Goal: Task Accomplishment & Management: Use online tool/utility

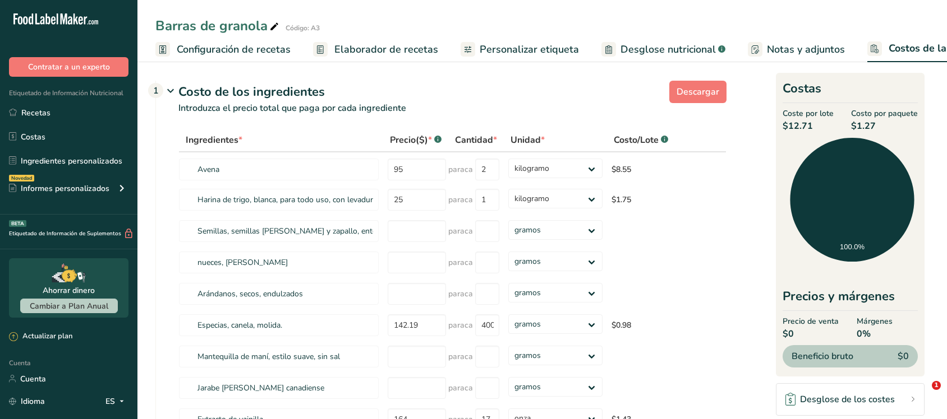
select select "1"
select select "5"
click at [691, 26] on div "Barras de granola Código: A3" at bounding box center [541, 26] width 809 height 20
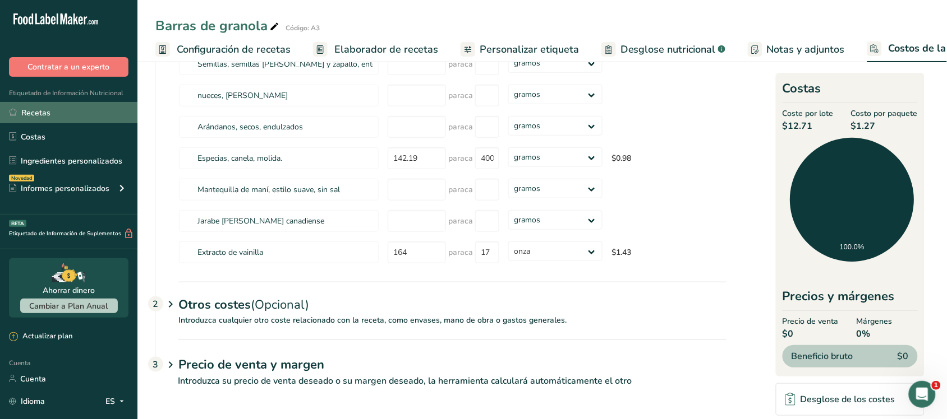
click at [49, 113] on link "Recetas" at bounding box center [68, 112] width 137 height 21
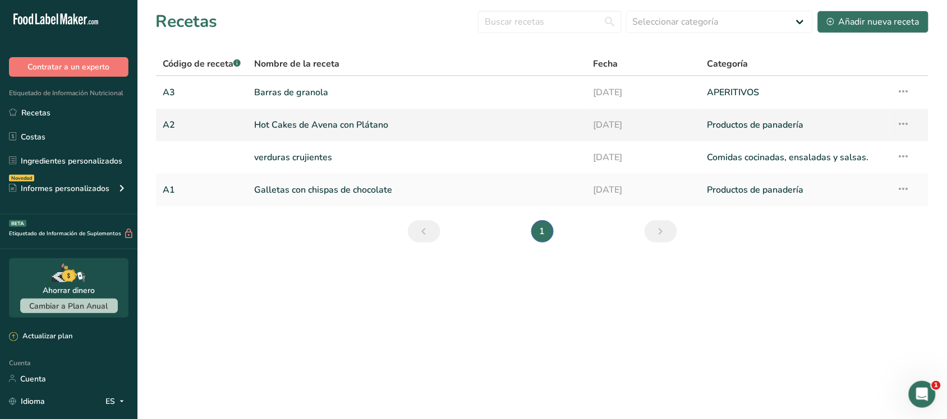
click at [312, 124] on font "Hot Cakes de Avena con Plátano" at bounding box center [321, 125] width 134 height 12
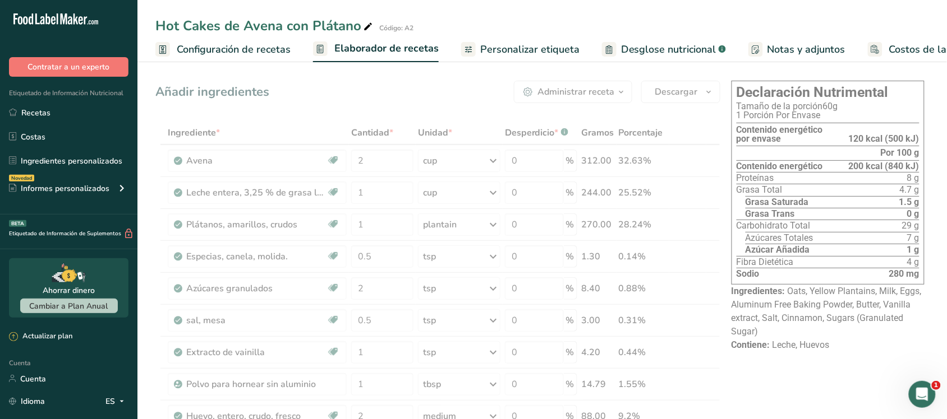
click at [895, 51] on font "Costos de la receta" at bounding box center [934, 49] width 90 height 13
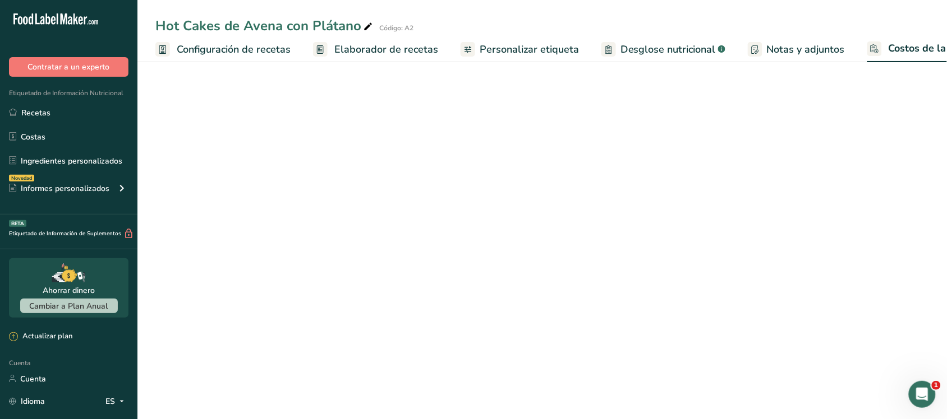
select select "1"
select select "5"
select select "1"
select select "5"
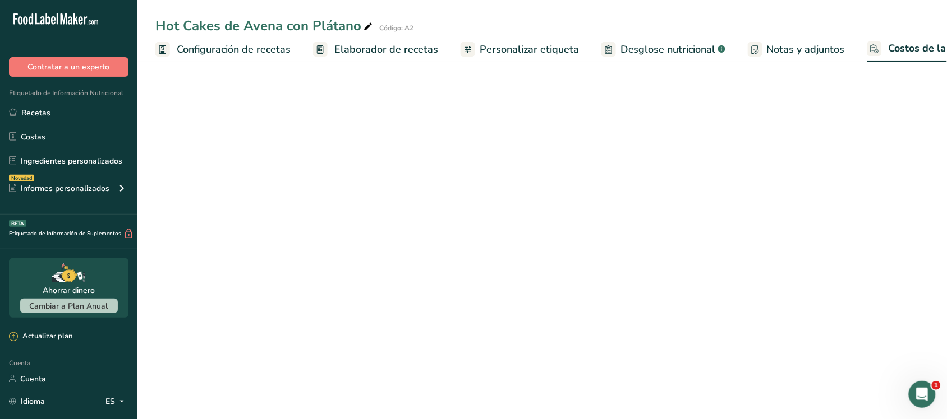
select select "1"
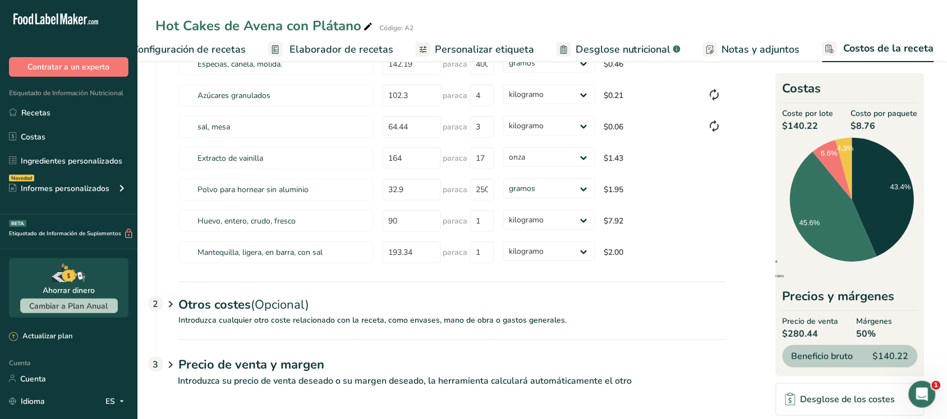
scroll to position [210, 0]
click at [192, 321] on font "Introduzca cualquier otro coste relacionado con la receta, como envases, mano d…" at bounding box center [372, 320] width 388 height 11
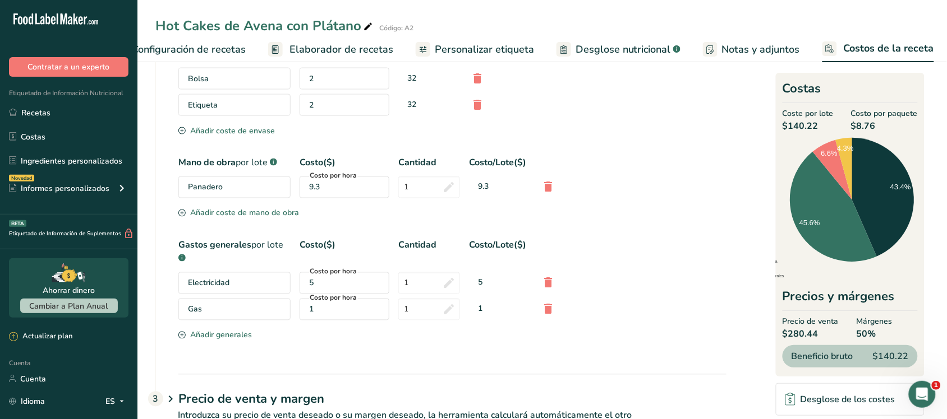
scroll to position [541, 0]
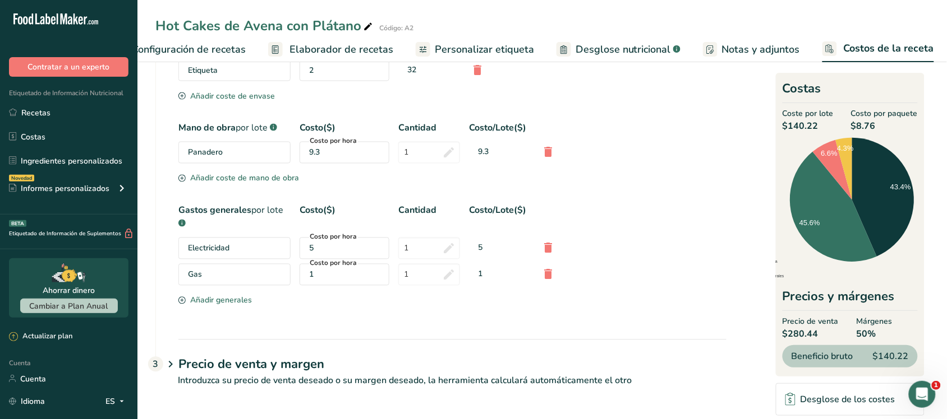
click at [324, 368] on h1 "Precio de venta y margen" at bounding box center [452, 365] width 548 height 19
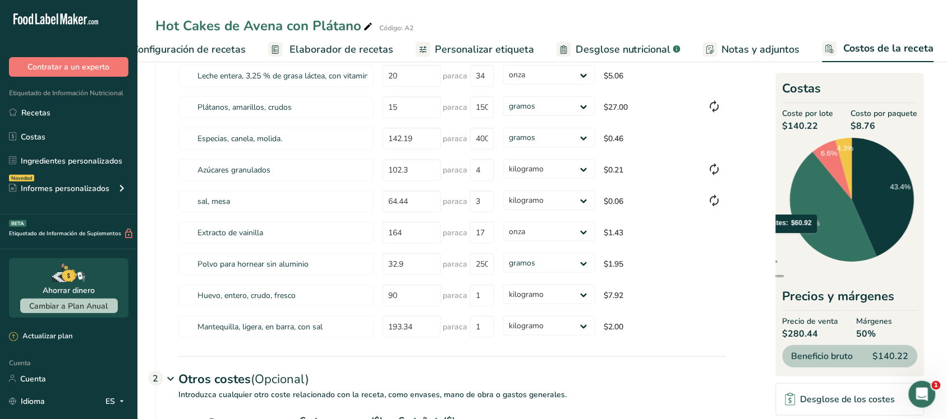
scroll to position [0, 0]
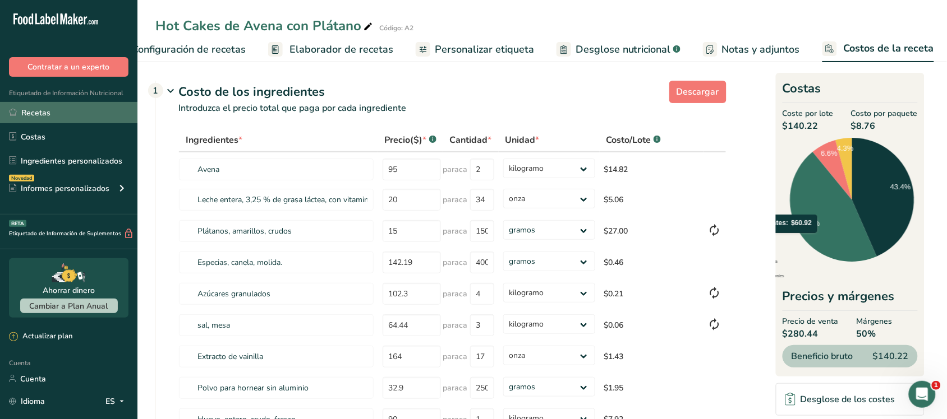
click at [51, 114] on link "Recetas" at bounding box center [68, 112] width 137 height 21
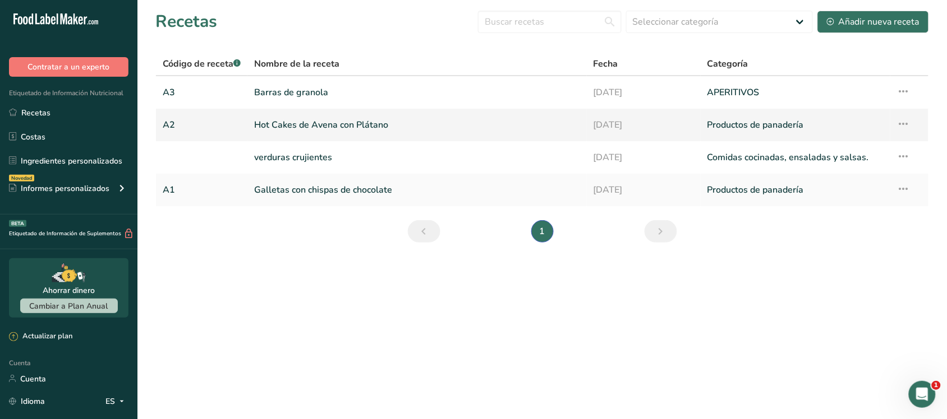
click at [307, 133] on link "Hot Cakes de Avena con Plátano" at bounding box center [417, 125] width 326 height 24
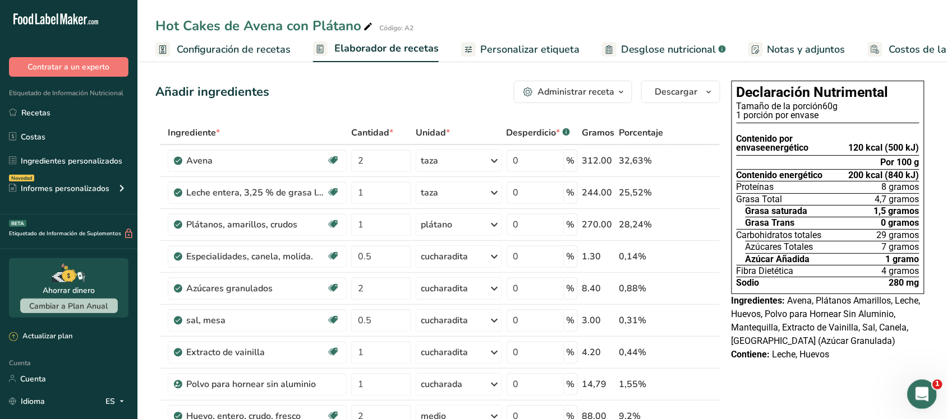
click at [913, 398] on div "Abrir Intercom Messenger" at bounding box center [919, 393] width 37 height 37
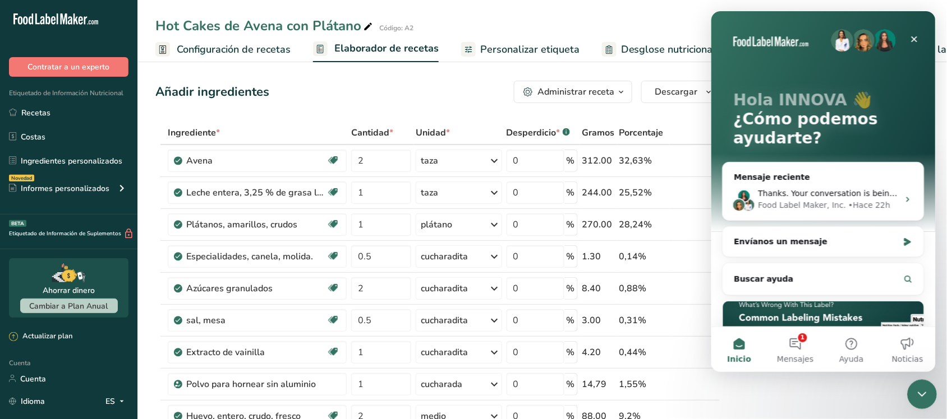
click at [910, 396] on div "Cerrar Intercom Messenger" at bounding box center [919, 393] width 27 height 27
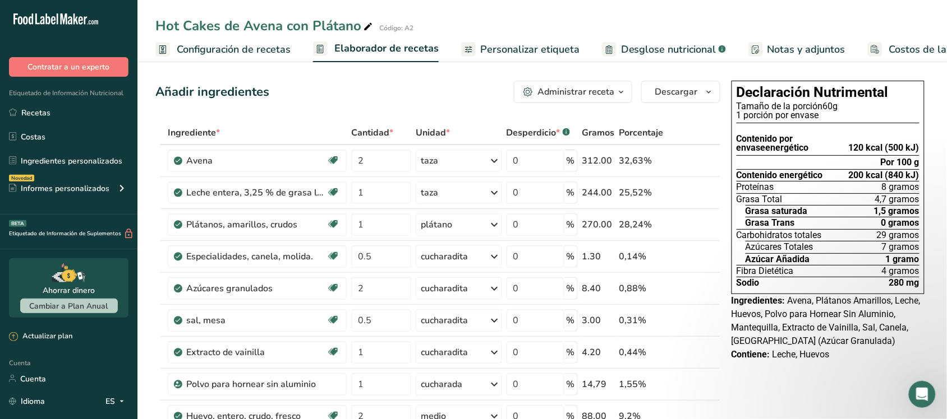
click at [895, 58] on link "Costos de la receta" at bounding box center [922, 49] width 111 height 25
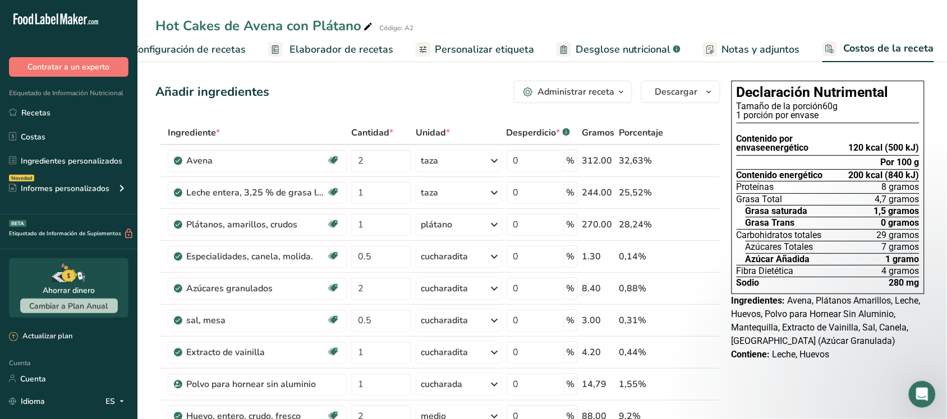
select select "1"
select select "5"
select select "1"
select select "5"
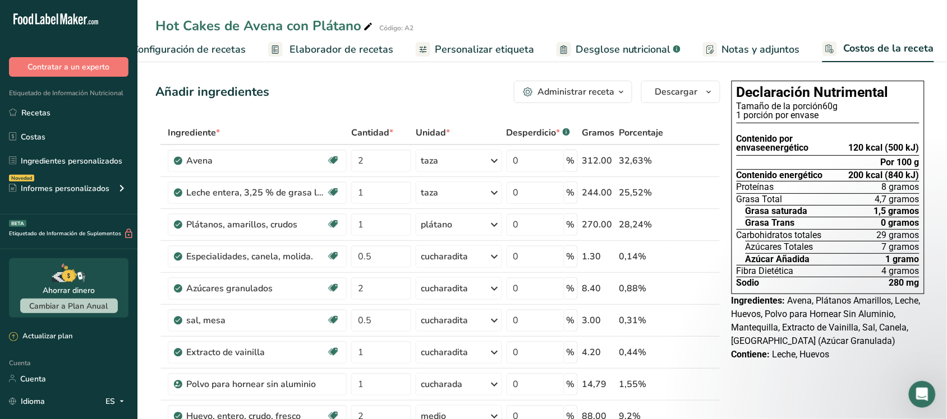
select select "1"
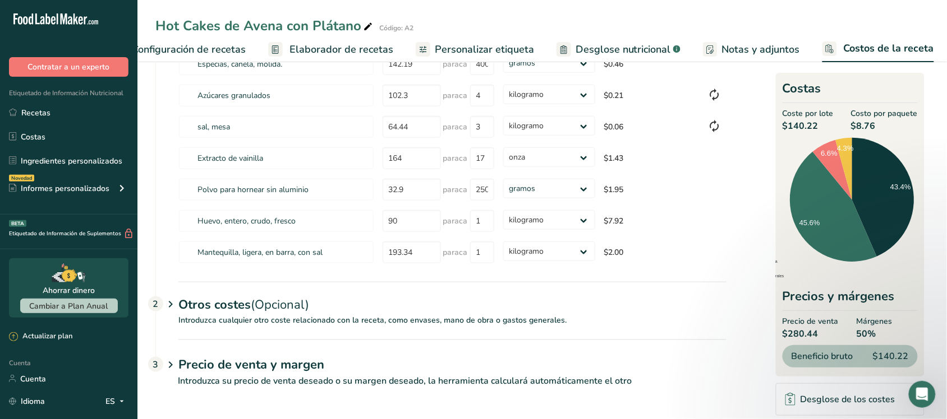
scroll to position [211, 0]
click at [337, 297] on div "Otros costes (Opcional) 2" at bounding box center [452, 298] width 548 height 33
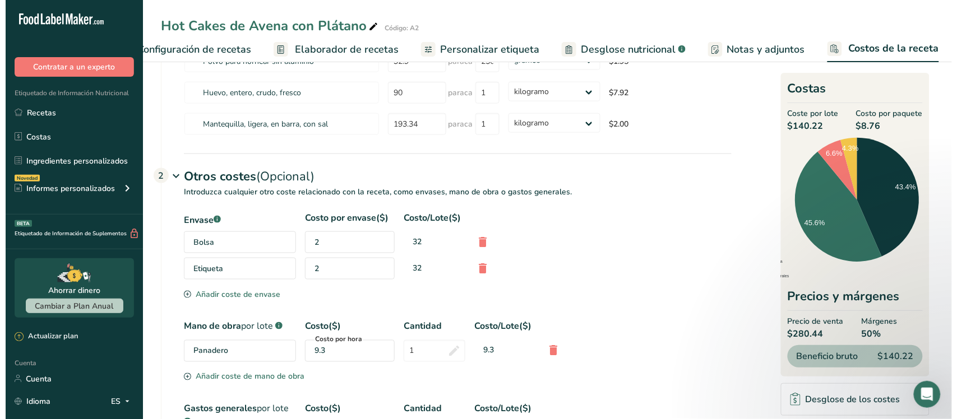
scroll to position [541, 0]
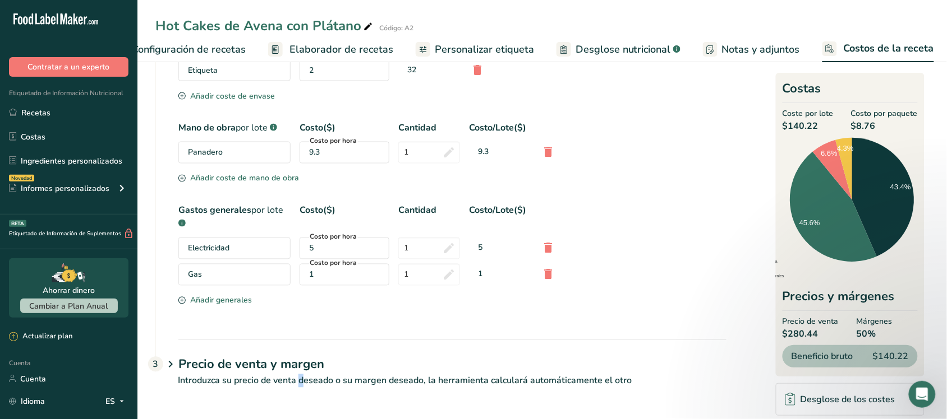
click at [258, 376] on font "Introduzca su precio de venta deseado o su margen deseado, la herramienta calcu…" at bounding box center [405, 381] width 454 height 12
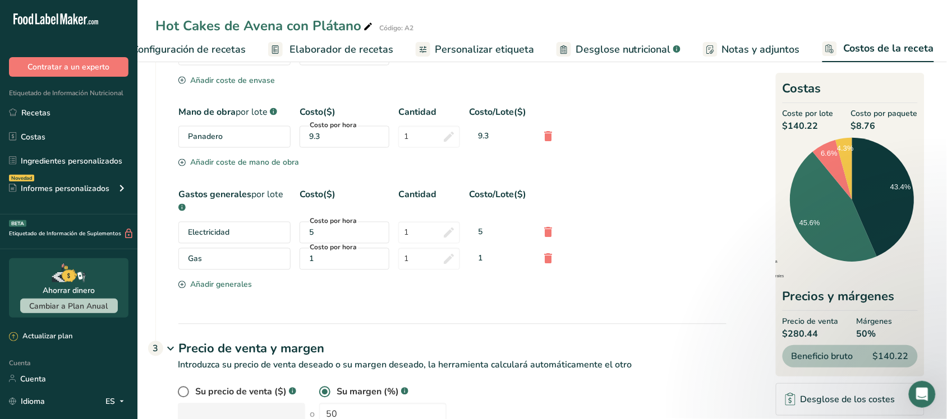
click at [342, 239] on div "5" at bounding box center [344, 233] width 71 height 12
click at [323, 239] on div "5" at bounding box center [344, 233] width 71 height 12
click at [319, 239] on div "5" at bounding box center [344, 233] width 71 height 12
click at [315, 239] on div "5" at bounding box center [344, 233] width 71 height 12
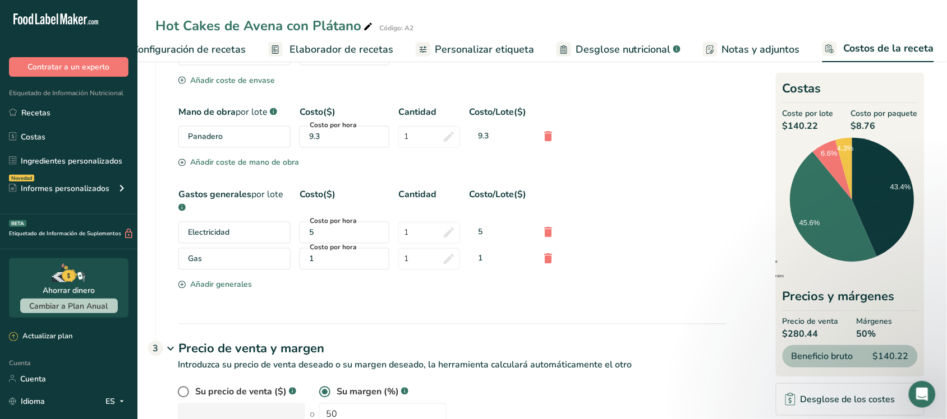
click at [311, 238] on font "5" at bounding box center [311, 233] width 4 height 11
click at [308, 244] on div "Costo por hora 5" at bounding box center [344, 233] width 90 height 22
click at [317, 239] on div "5" at bounding box center [344, 233] width 71 height 12
click at [418, 244] on input "1" at bounding box center [429, 233] width 62 height 22
click at [362, 215] on div "Costo($)" at bounding box center [344, 201] width 90 height 27
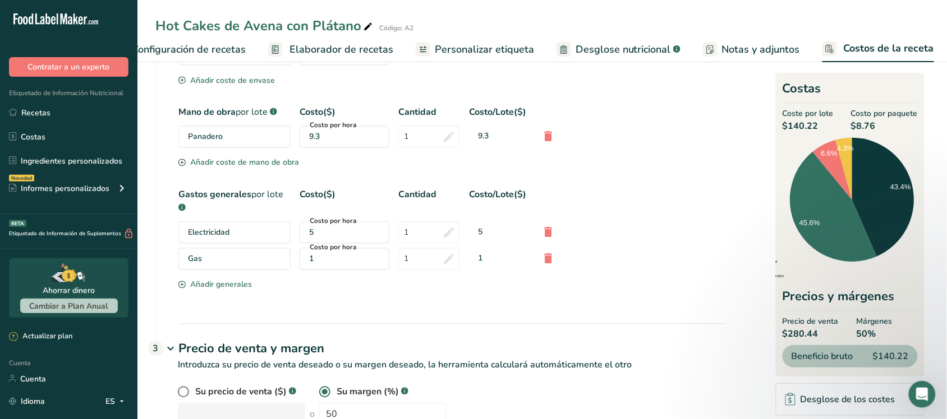
click at [220, 290] on font "Añadir generales" at bounding box center [221, 285] width 62 height 11
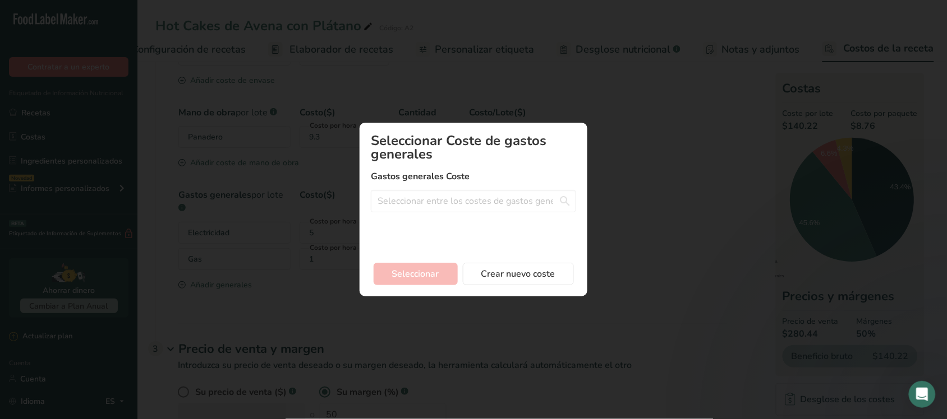
scroll to position [0, 34]
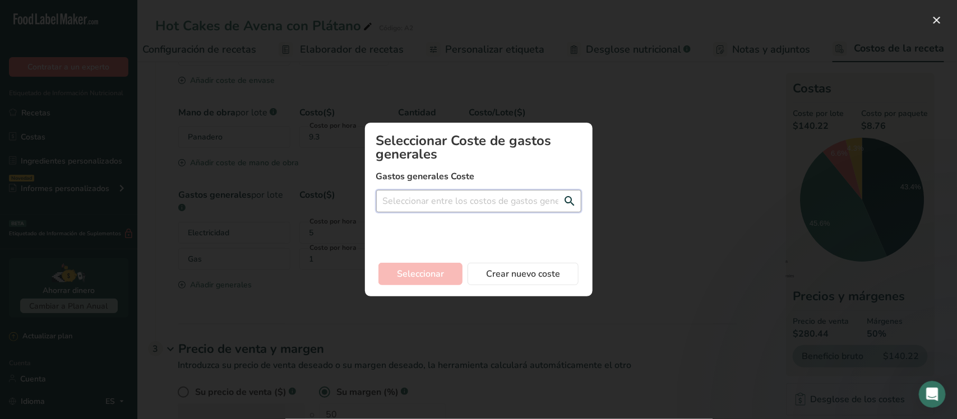
click at [401, 206] on input "Agregar nuevo modal de costo de receta" at bounding box center [478, 201] width 205 height 22
type input "e"
type input "Electricidad"
click at [495, 272] on font "Crear nuevo coste" at bounding box center [523, 274] width 74 height 12
select select "3"
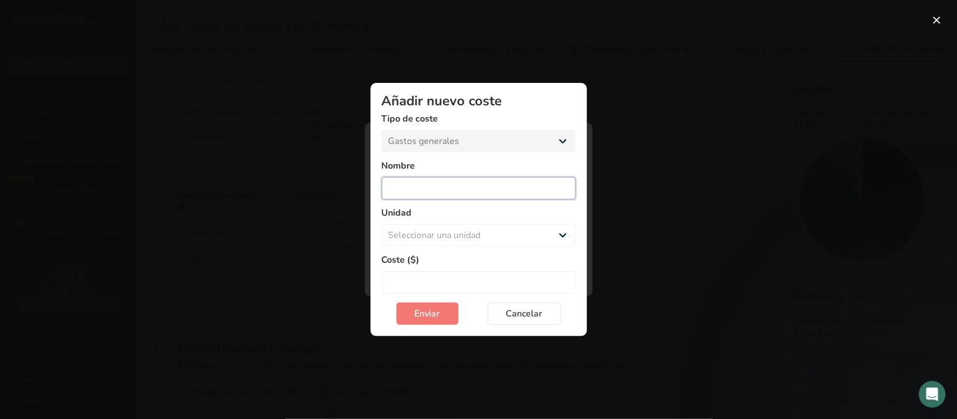
click at [454, 191] on input "Add New Cost Modal" at bounding box center [479, 188] width 194 height 22
type input "e"
type input "Electricidad"
click at [455, 234] on select "Seleccionar una unidad Día hora Coste fijo" at bounding box center [479, 235] width 194 height 22
click at [433, 207] on label "Unidad" at bounding box center [479, 212] width 194 height 13
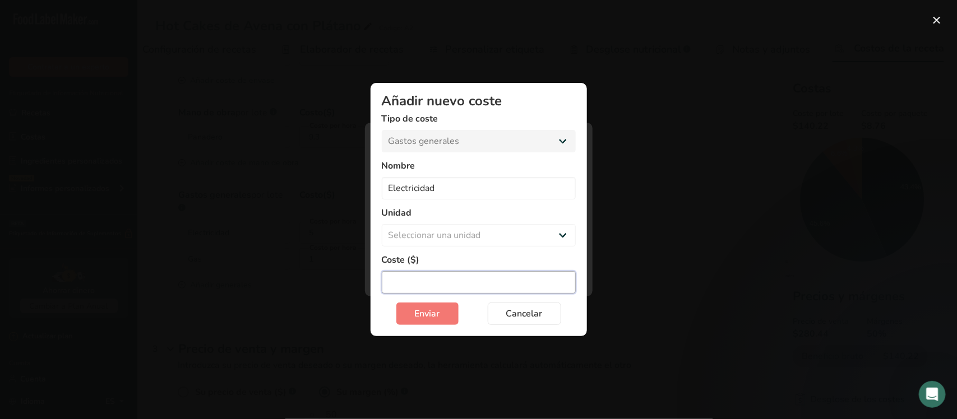
click at [426, 275] on input "Add New Cost Modal" at bounding box center [479, 282] width 194 height 22
click at [511, 312] on span "Cancelar" at bounding box center [524, 313] width 36 height 13
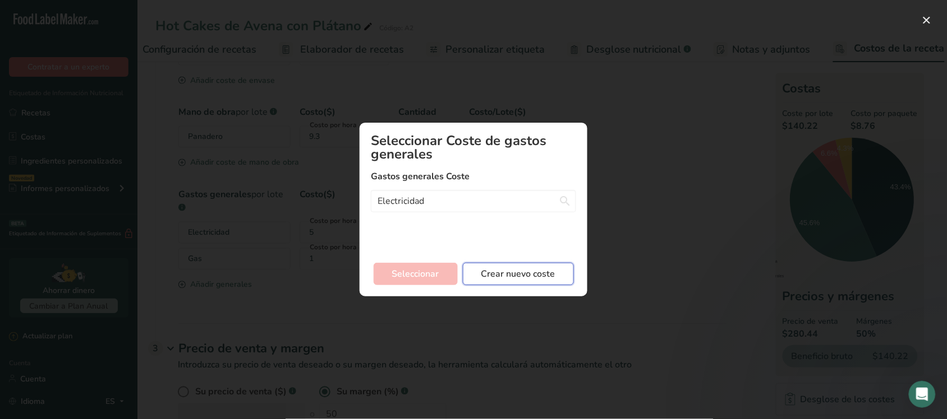
click at [513, 275] on font "Crear nuevo coste" at bounding box center [518, 274] width 74 height 12
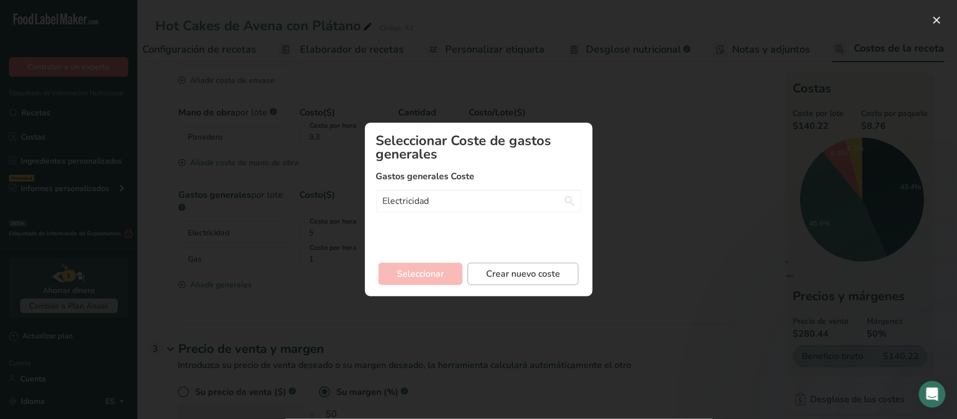
select select "3"
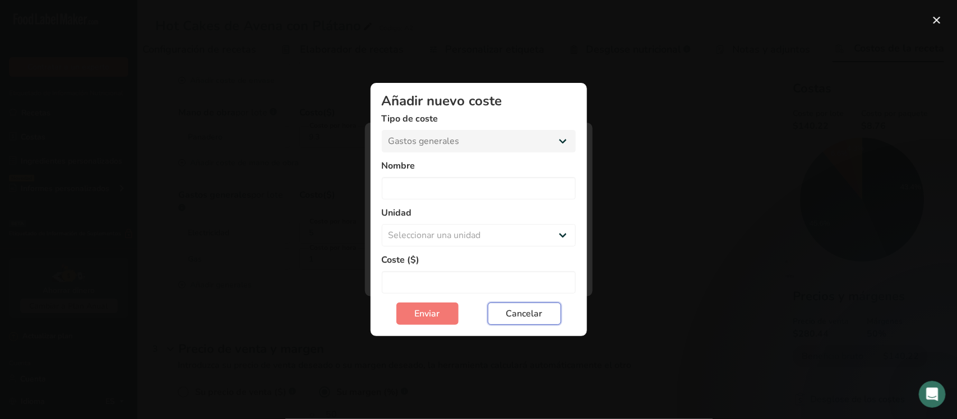
click at [536, 306] on button "Cancelar" at bounding box center [524, 314] width 73 height 22
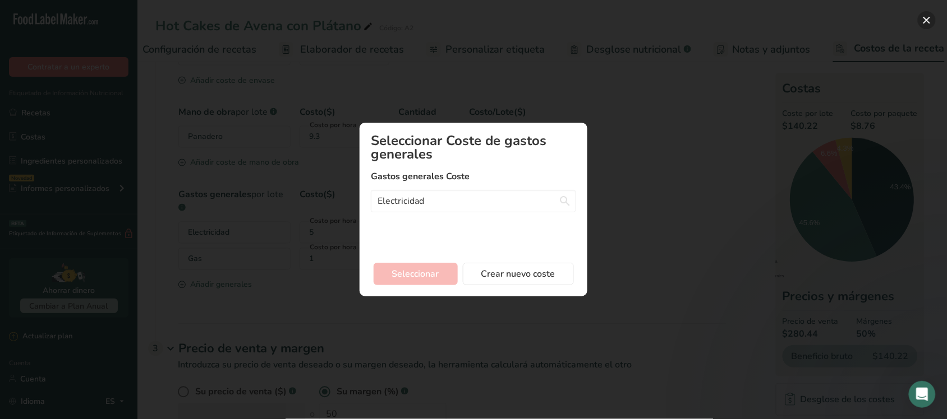
click at [928, 16] on button "Agregar nuevo modal de costo de receta" at bounding box center [926, 20] width 18 height 18
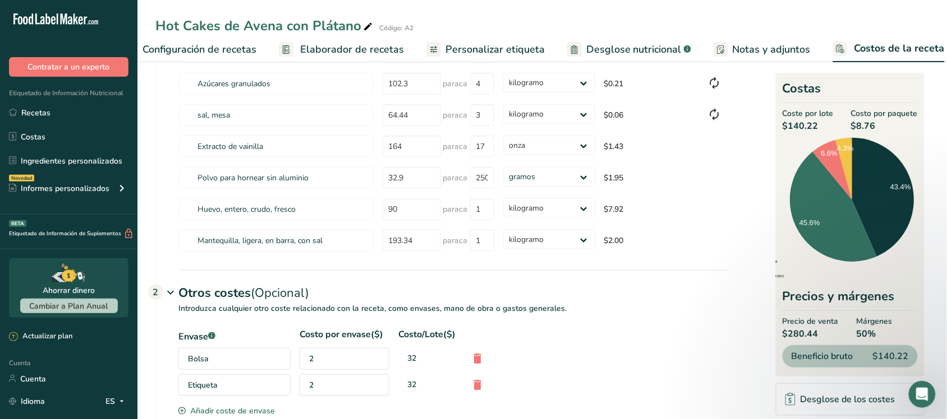
scroll to position [70, 0]
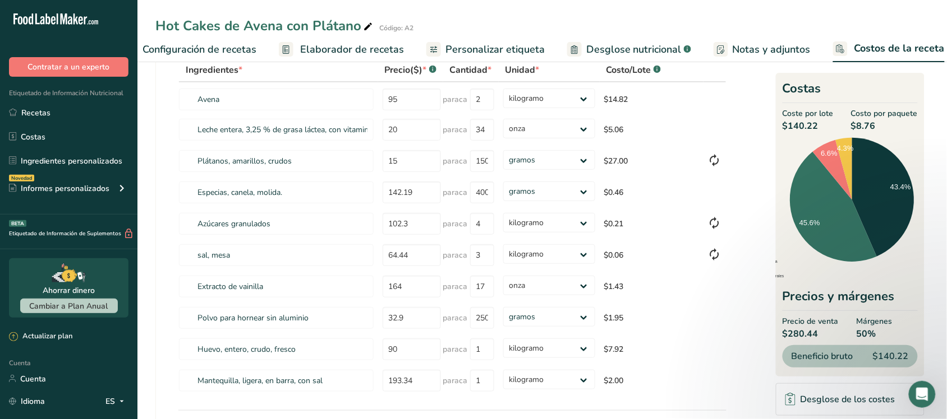
click at [839, 410] on link "Desglose de los costes" at bounding box center [850, 400] width 149 height 33
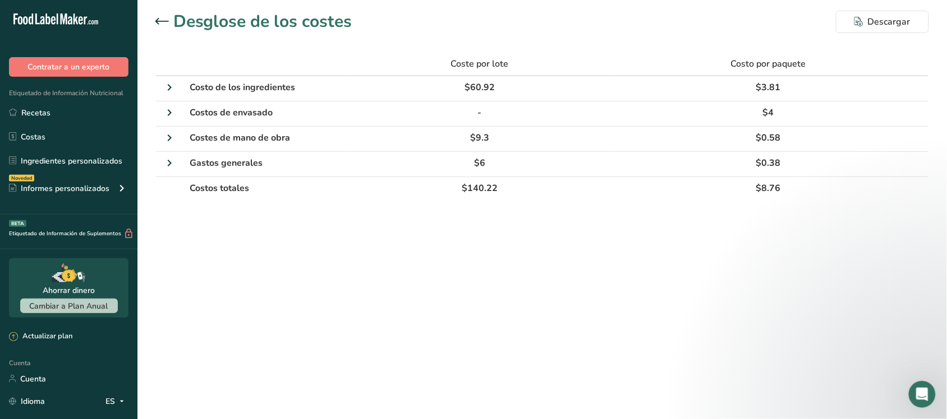
click at [158, 19] on icon at bounding box center [161, 21] width 13 height 6
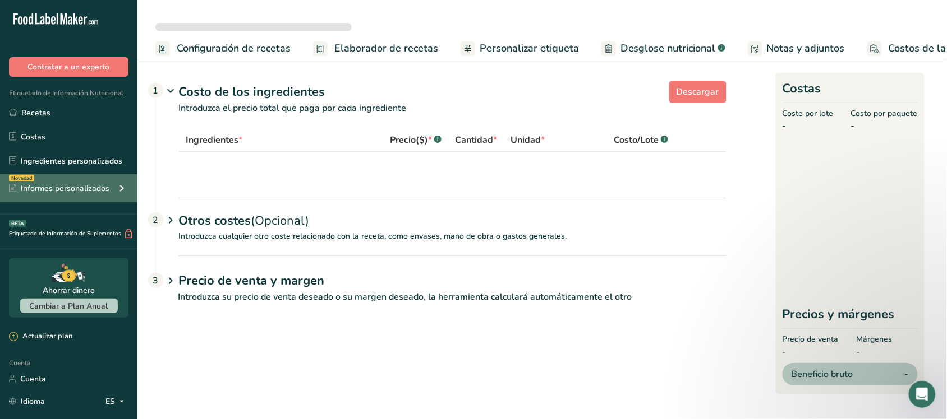
select select "1"
select select "5"
select select "1"
select select "5"
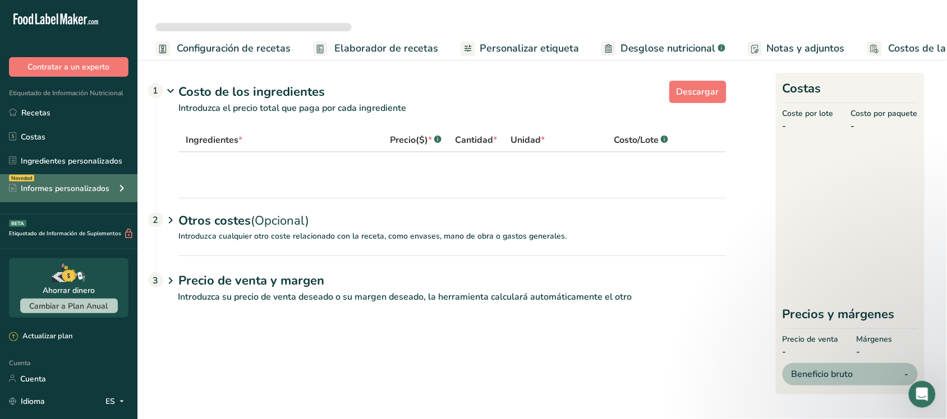
select select "1"
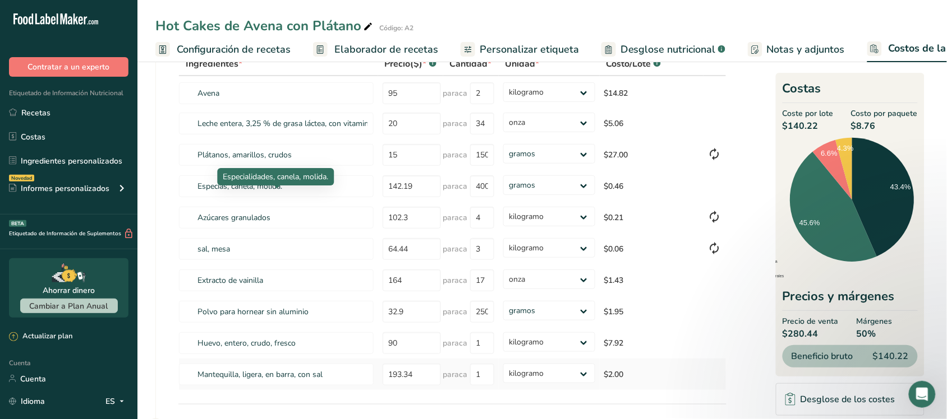
scroll to position [211, 0]
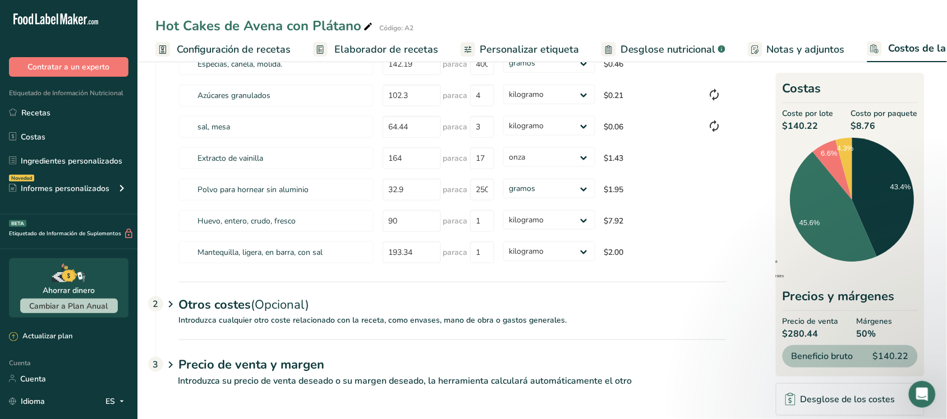
click at [517, 40] on link "Personalizar etiqueta" at bounding box center [519, 49] width 118 height 25
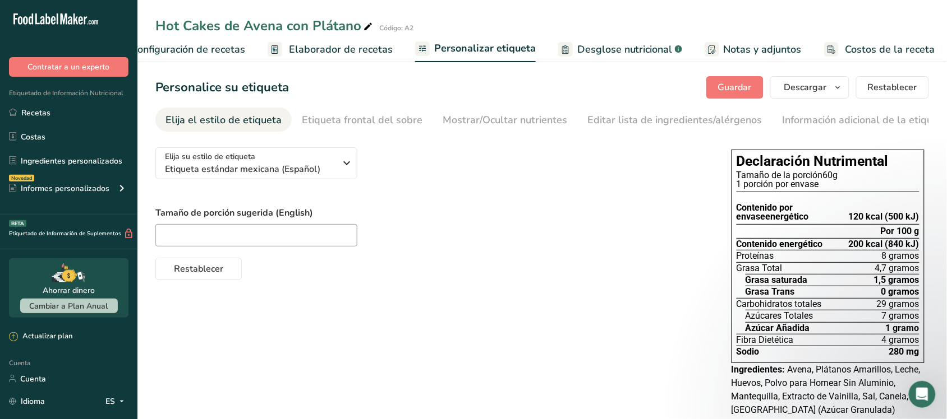
scroll to position [35, 0]
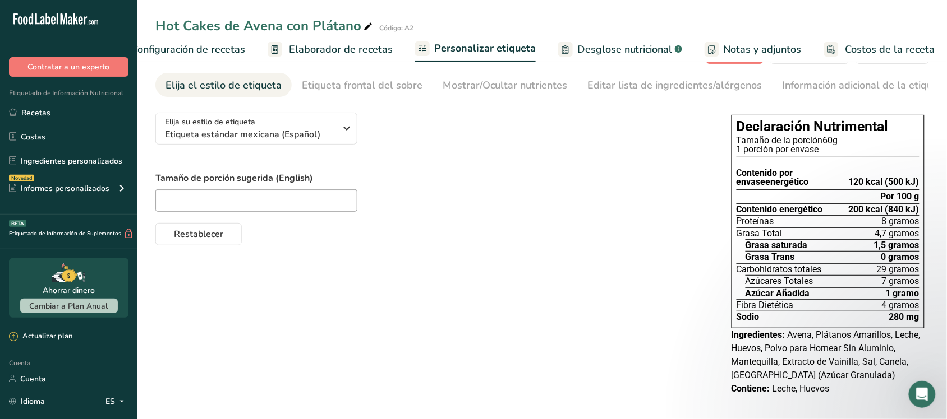
click at [577, 46] on font "Desglose nutricional" at bounding box center [624, 49] width 95 height 13
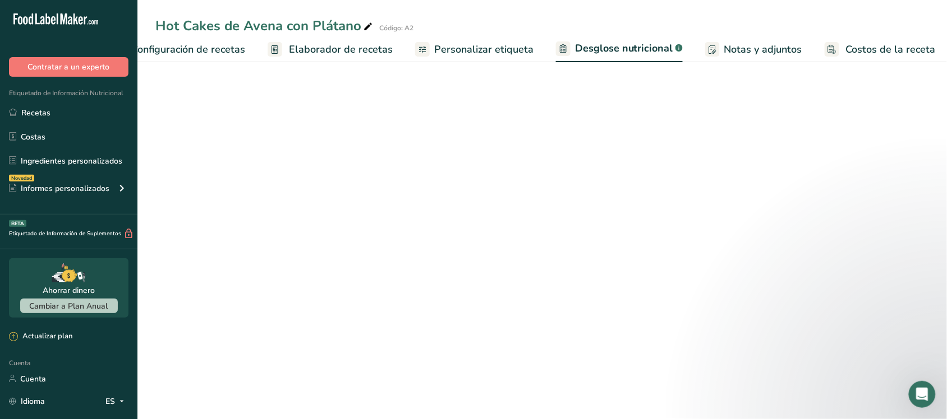
select select "Calories"
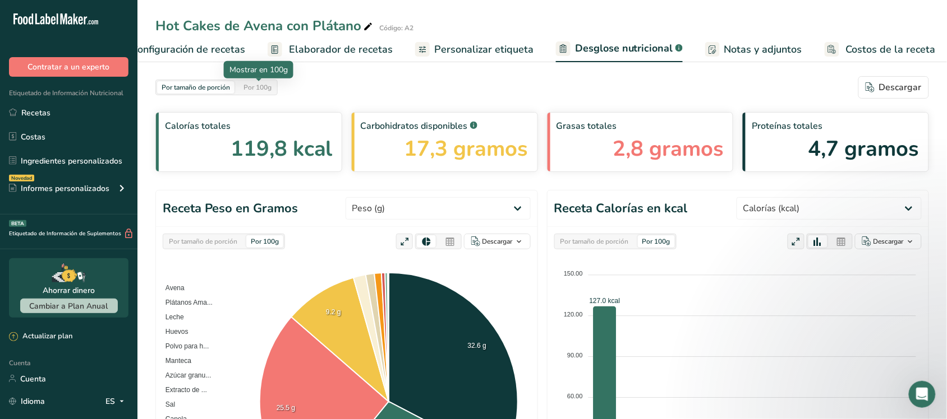
click at [246, 88] on font "Por 100g" at bounding box center [257, 87] width 28 height 9
click at [205, 87] on font "Por tamaño de porción" at bounding box center [195, 87] width 68 height 9
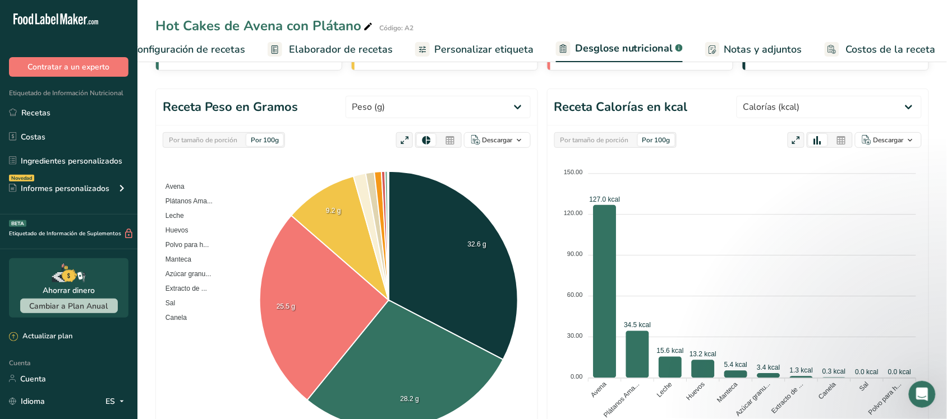
scroll to position [140, 0]
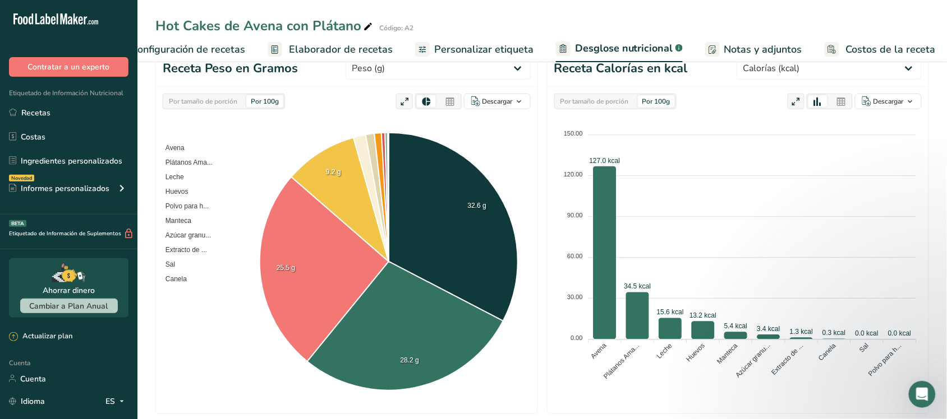
click at [622, 109] on div "Por tamaño de porción Por 100g" at bounding box center [615, 102] width 122 height 16
click at [617, 99] on font "Por tamaño de porción" at bounding box center [594, 101] width 68 height 9
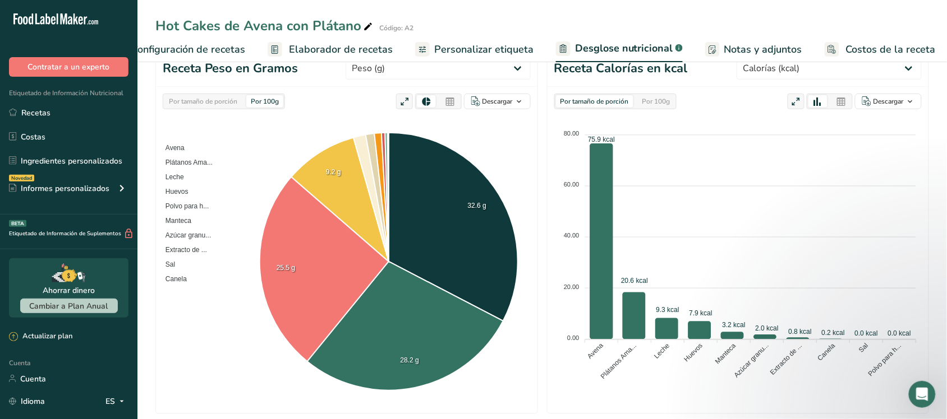
click at [653, 98] on font "Por 100g" at bounding box center [656, 101] width 28 height 9
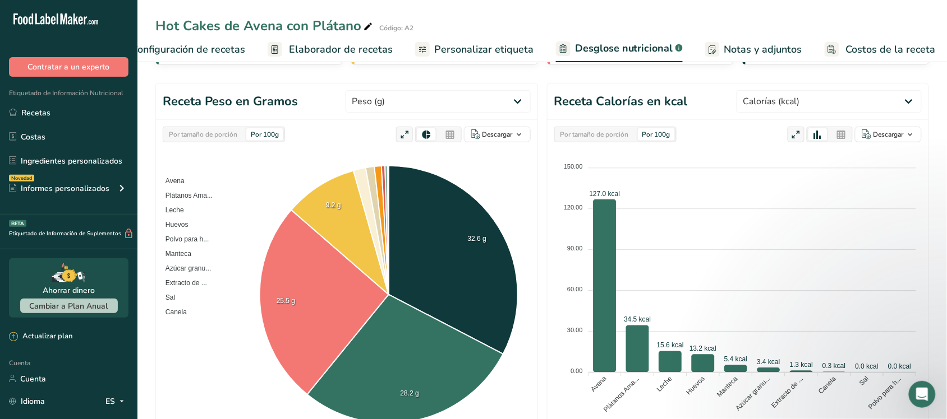
scroll to position [100, 0]
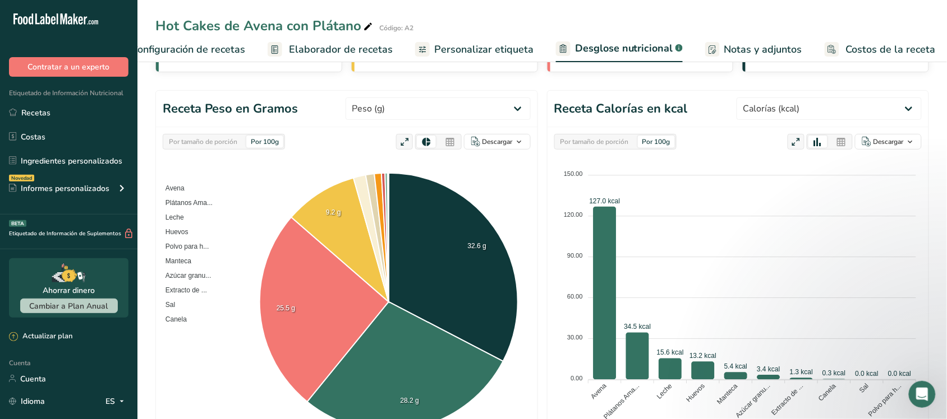
click at [192, 51] on font "Configuración de recetas" at bounding box center [188, 49] width 114 height 13
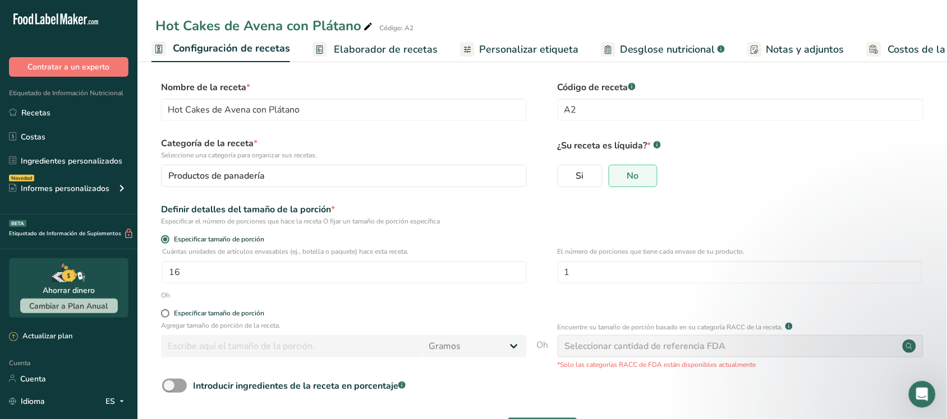
click at [866, 45] on rect at bounding box center [873, 49] width 15 height 15
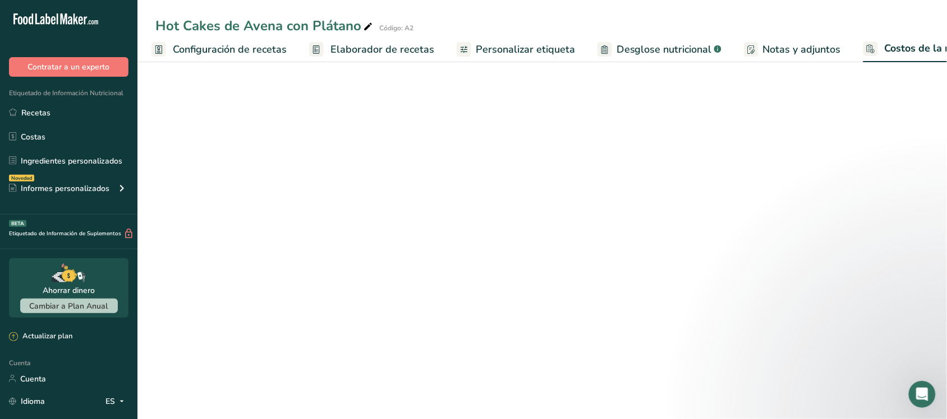
scroll to position [0, 45]
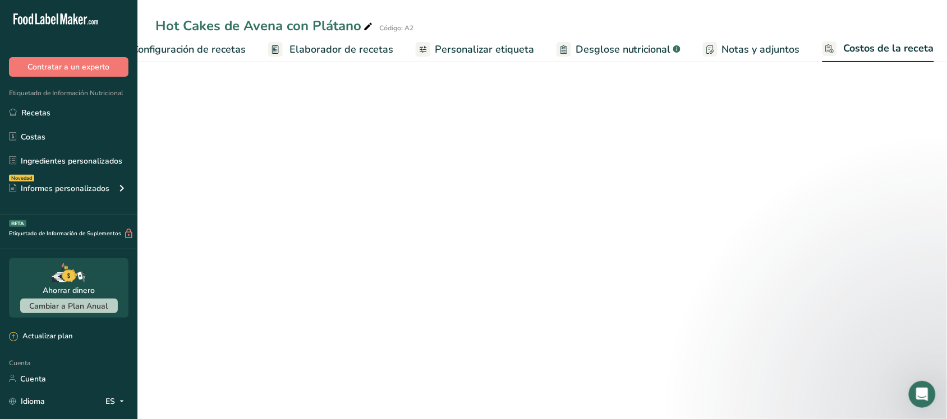
select select "1"
select select "5"
select select "1"
select select "5"
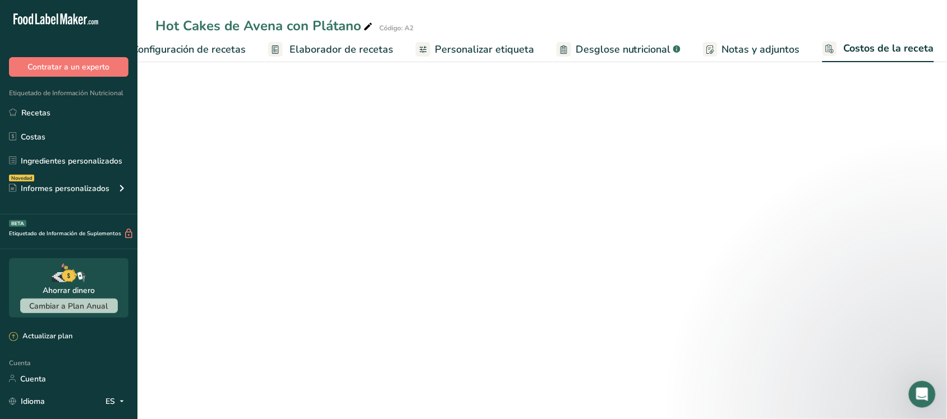
select select "1"
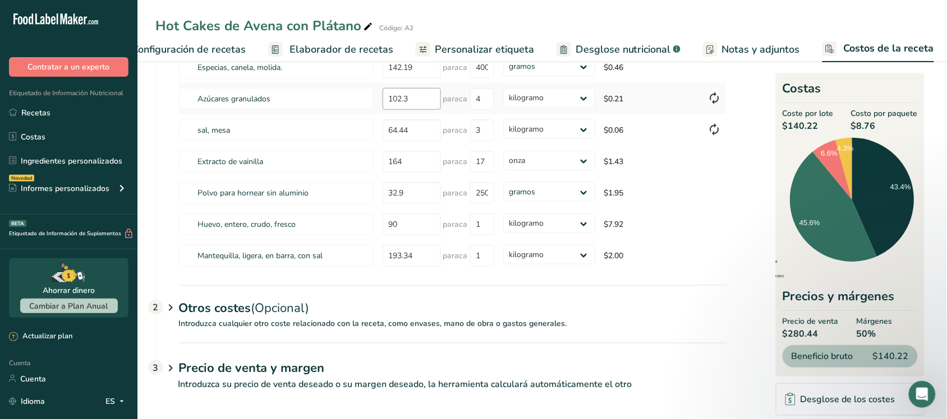
scroll to position [211, 0]
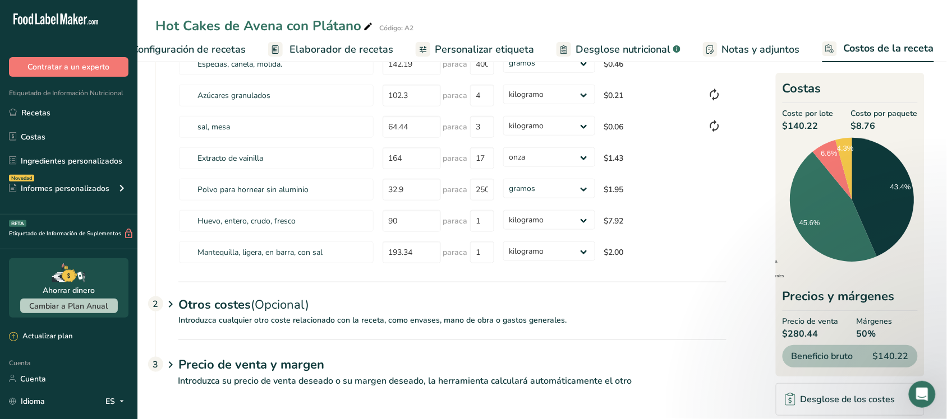
click at [335, 313] on div "Otros costes (Opcional) 2" at bounding box center [452, 298] width 548 height 33
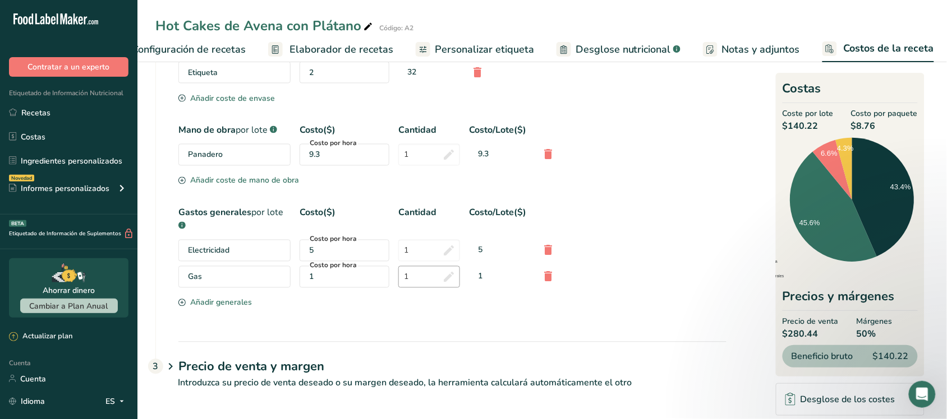
scroll to position [541, 0]
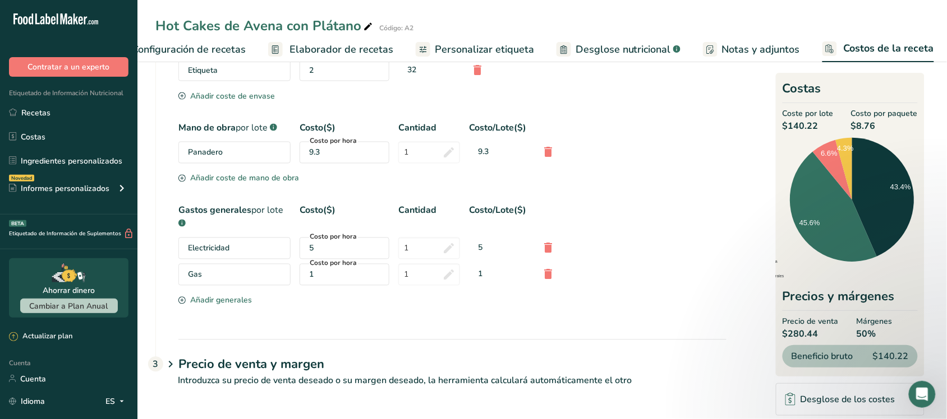
click at [298, 367] on font "Precio de venta y margen" at bounding box center [251, 365] width 146 height 17
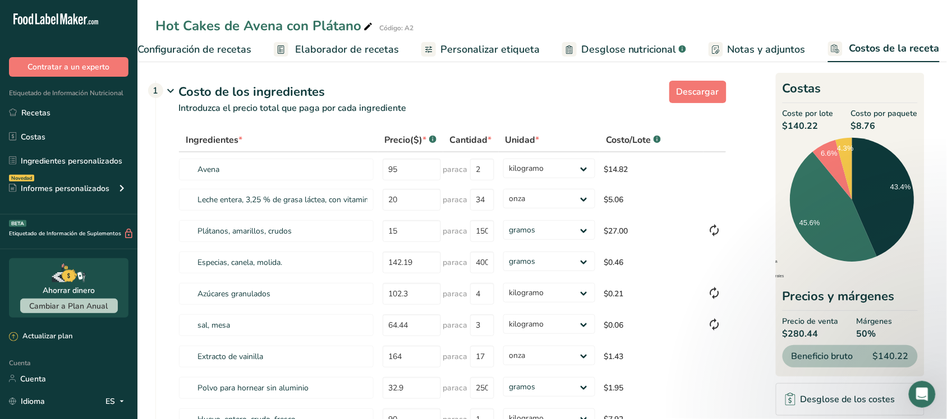
scroll to position [0, 45]
click at [772, 49] on font "Notas y adjuntos" at bounding box center [761, 49] width 78 height 13
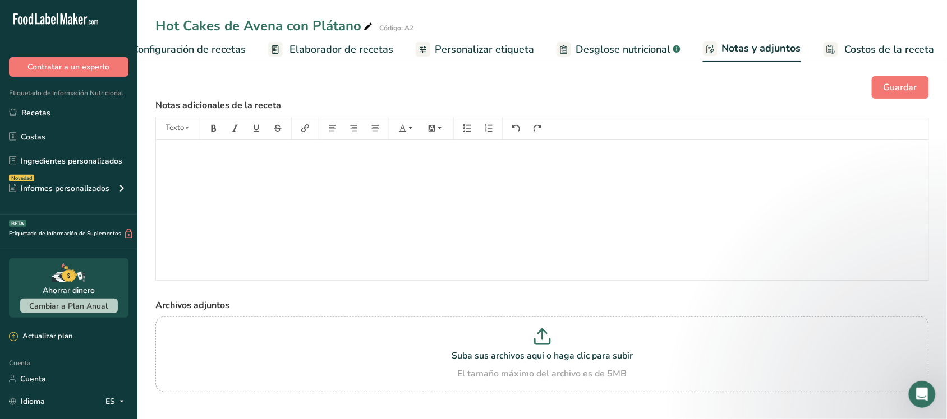
click at [834, 52] on link "Costos de la receta" at bounding box center [878, 49] width 111 height 25
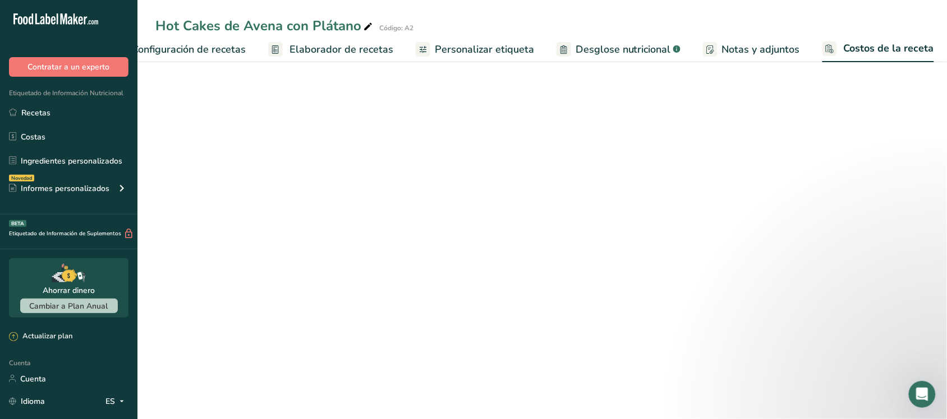
select select "1"
select select "5"
select select "1"
select select "5"
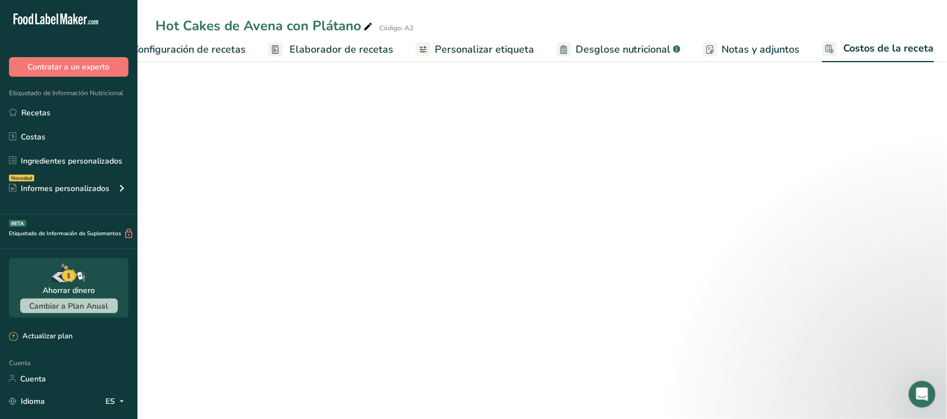
select select "1"
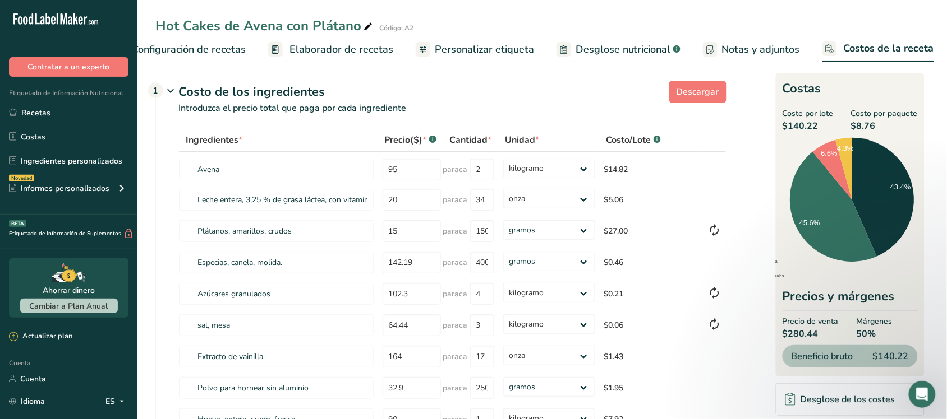
click at [214, 52] on font "Configuración de recetas" at bounding box center [189, 49] width 114 height 13
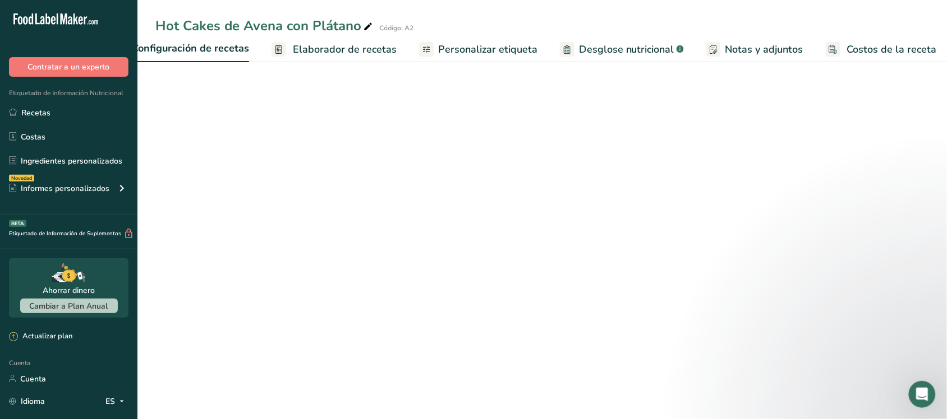
scroll to position [0, 4]
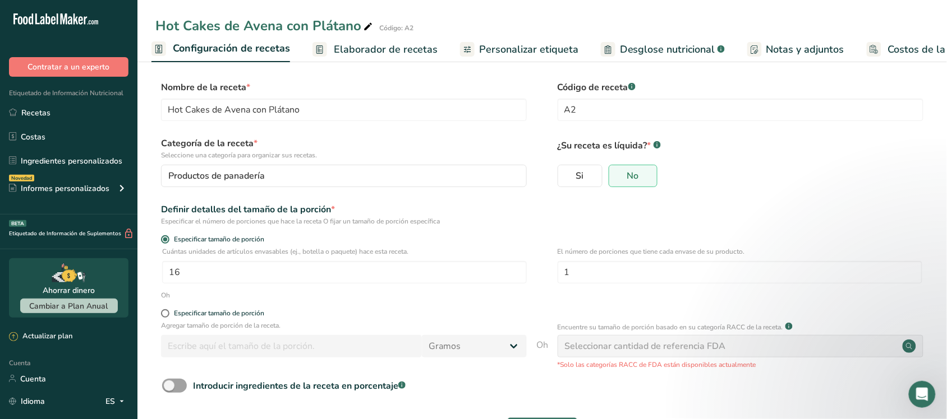
click at [381, 44] on font "Elaborador de recetas" at bounding box center [386, 49] width 104 height 13
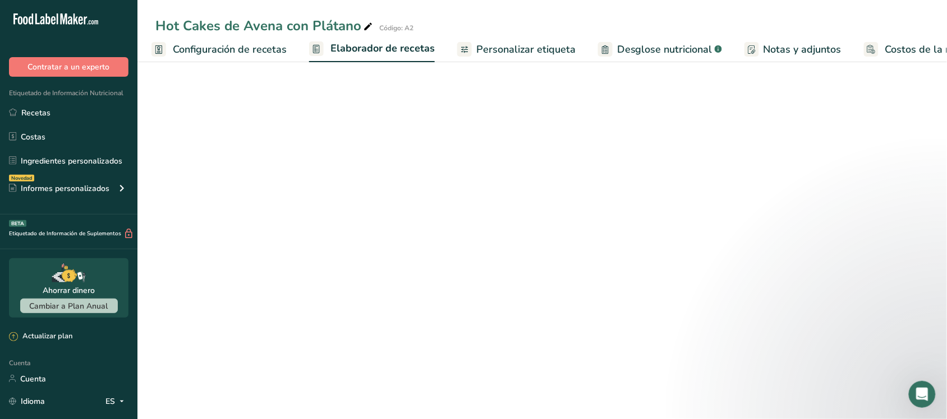
scroll to position [0, 45]
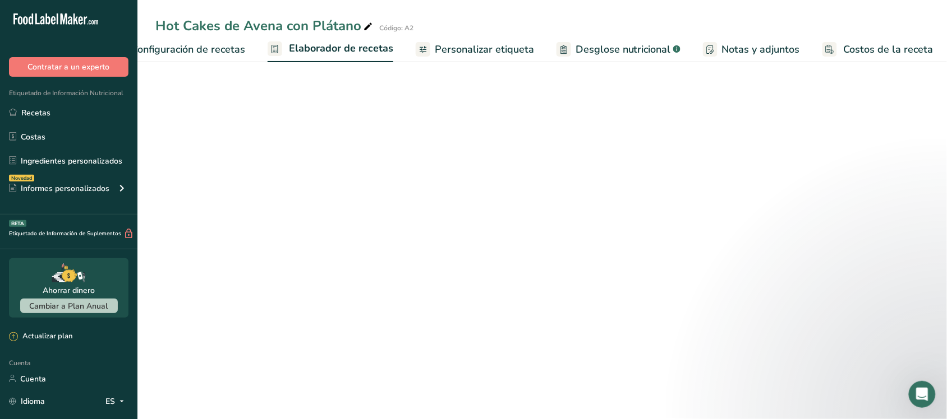
click at [485, 38] on link "Personalizar etiqueta" at bounding box center [475, 49] width 118 height 25
click at [485, 45] on font "Personalizar etiqueta" at bounding box center [484, 49] width 99 height 13
click at [884, 43] on font "Costos de la receta" at bounding box center [890, 49] width 90 height 13
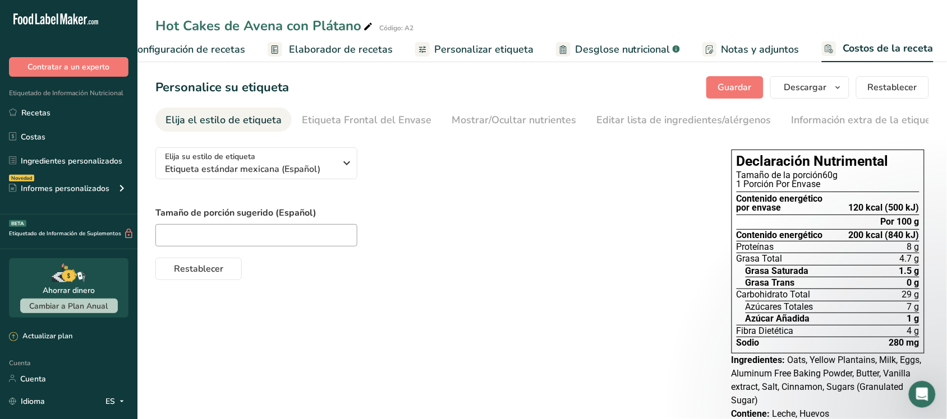
click at [875, 43] on font "Costos de la receta" at bounding box center [888, 47] width 90 height 13
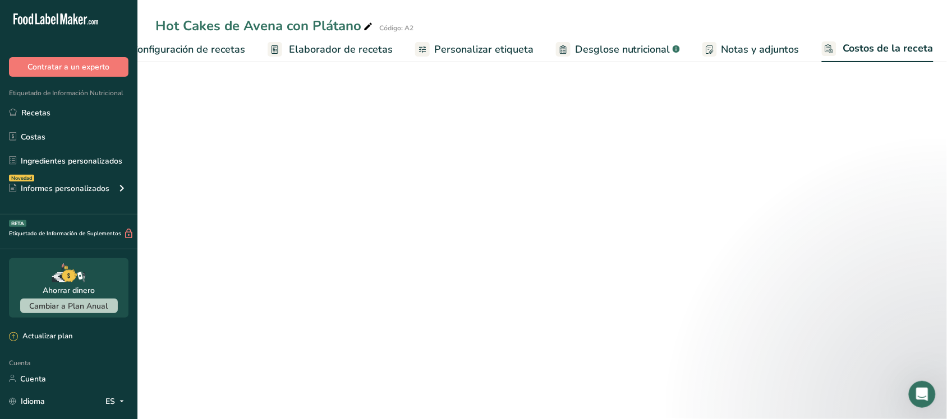
scroll to position [0, 45]
select select "1"
select select "5"
select select "1"
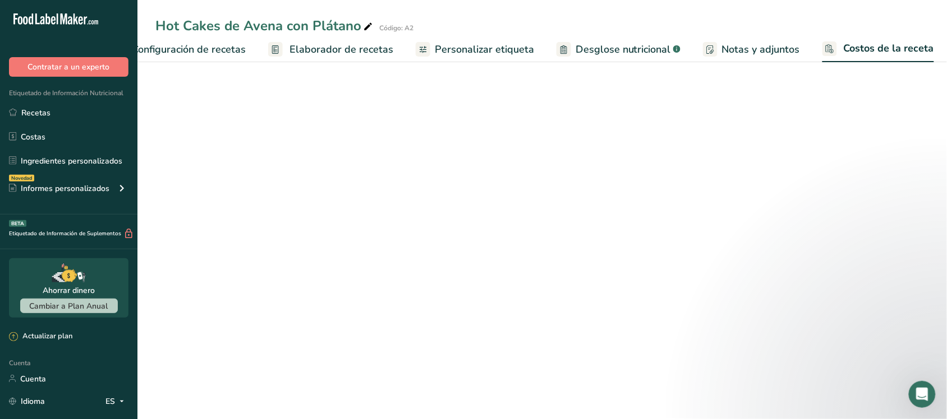
select select "5"
select select "1"
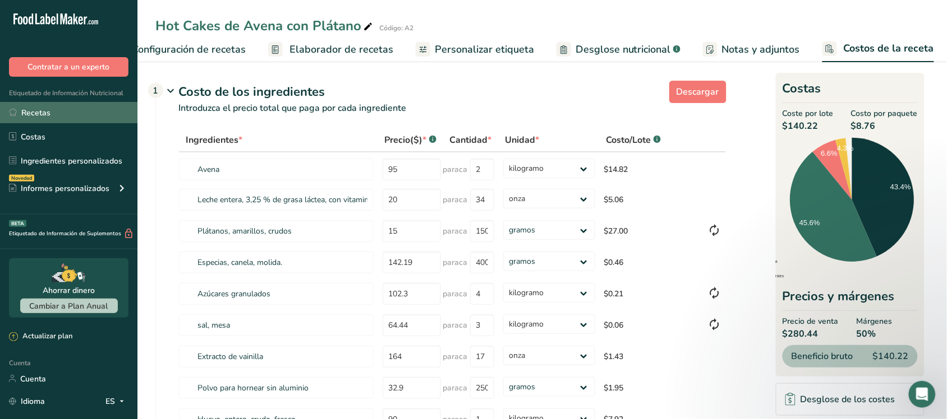
click at [62, 118] on link "Recetas" at bounding box center [68, 112] width 137 height 21
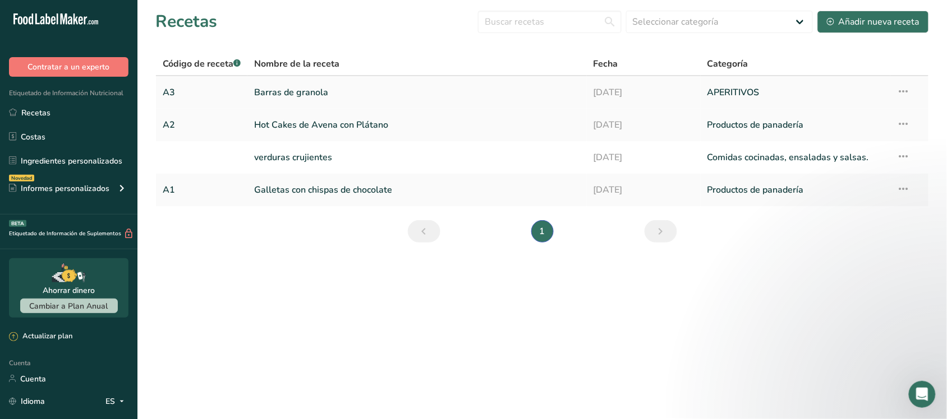
click at [348, 94] on link "Barras de granola" at bounding box center [417, 93] width 326 height 24
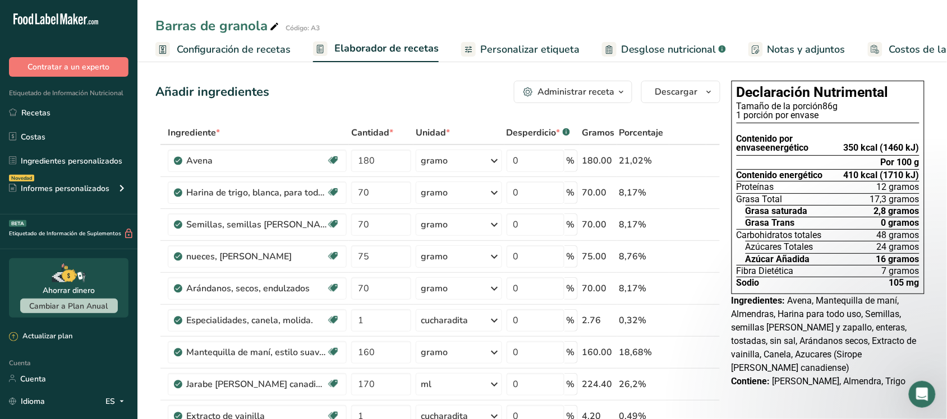
drag, startPoint x: 883, startPoint y: 54, endPoint x: 875, endPoint y: 67, distance: 15.6
click at [889, 54] on font "Costos de la receta" at bounding box center [934, 49] width 90 height 13
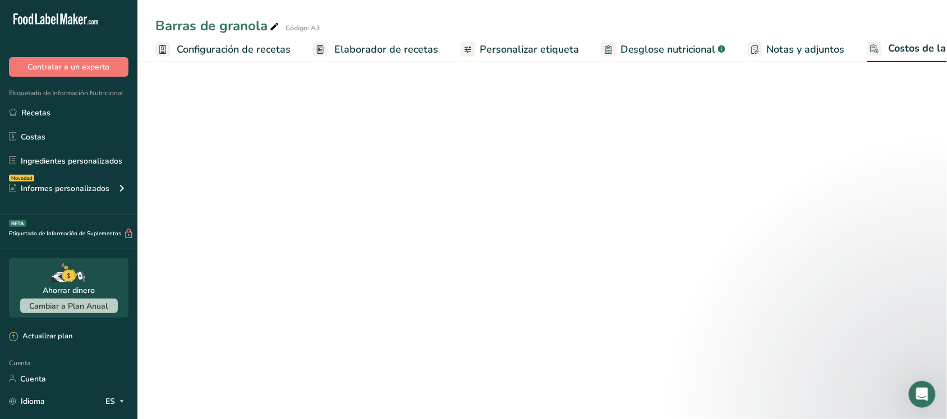
select select "1"
select select "5"
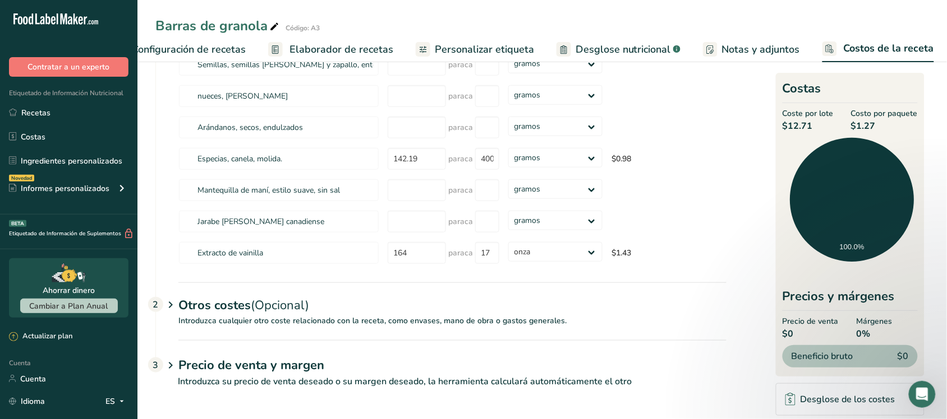
scroll to position [180, 0]
click at [309, 311] on font "(Opcional)" at bounding box center [280, 305] width 58 height 17
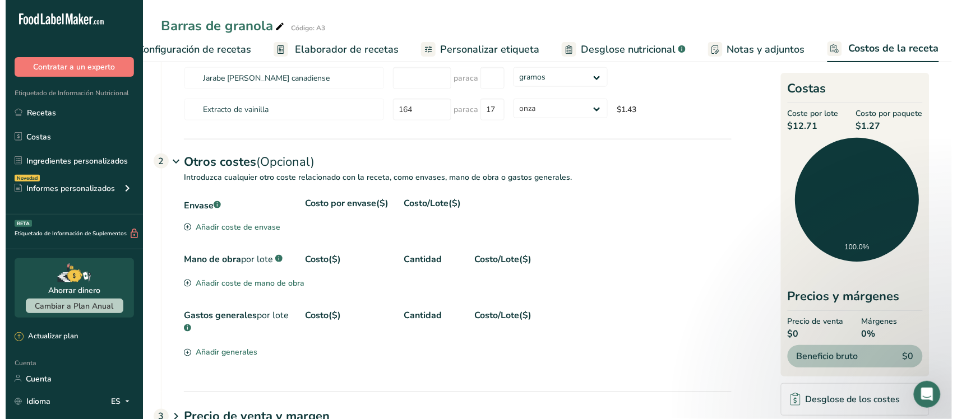
scroll to position [376, 0]
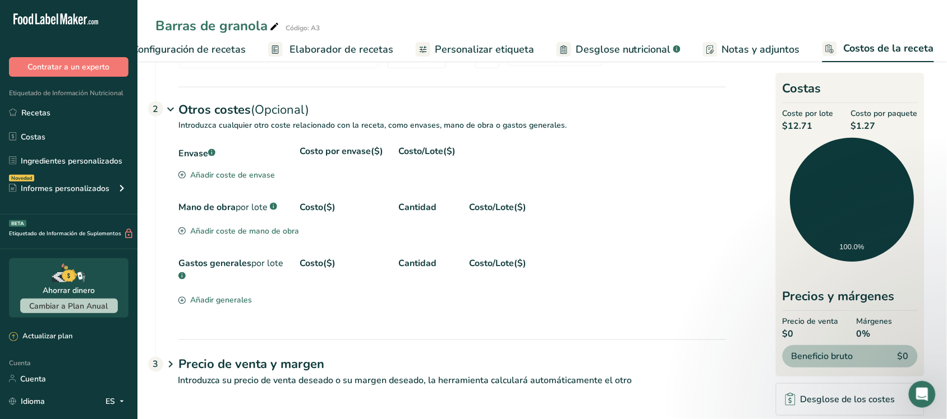
click at [244, 384] on font "Introduzca su precio de venta deseado o su margen deseado, la herramienta calcu…" at bounding box center [405, 381] width 454 height 12
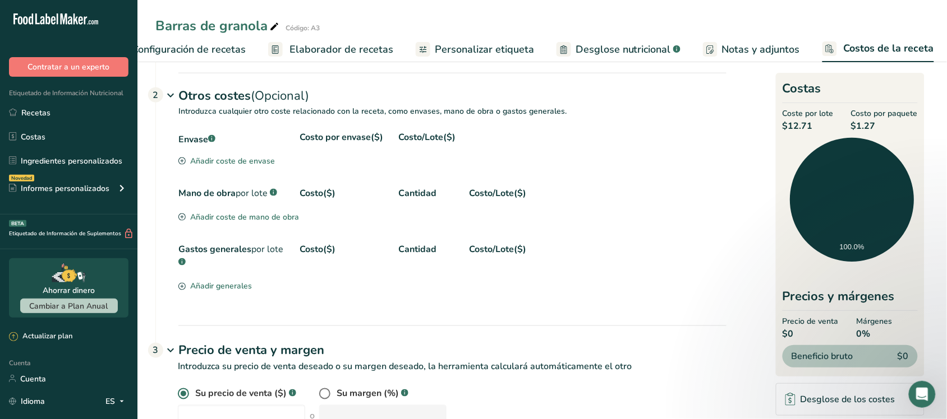
click at [272, 167] on font "Añadir coste de envase" at bounding box center [232, 161] width 85 height 11
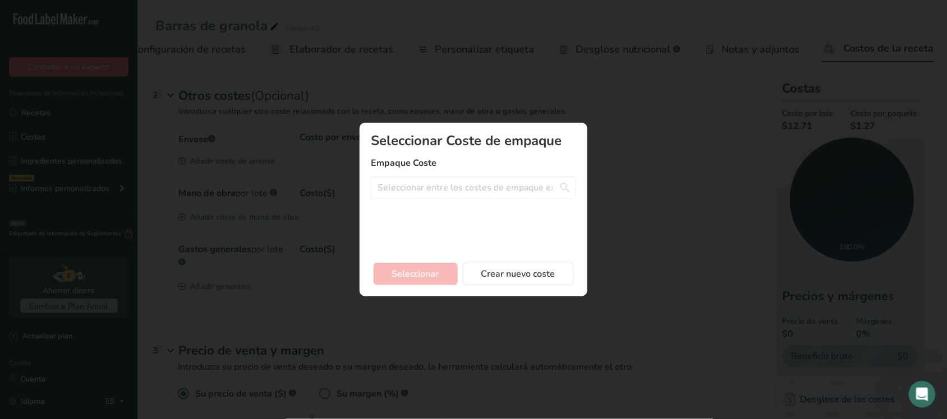
scroll to position [0, 34]
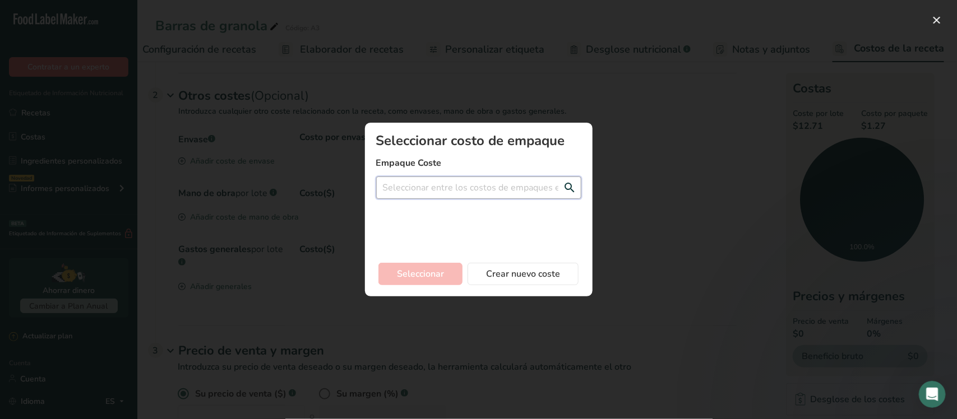
click at [419, 190] on input "Agregar nuevo modal de costo de receta" at bounding box center [478, 188] width 205 height 22
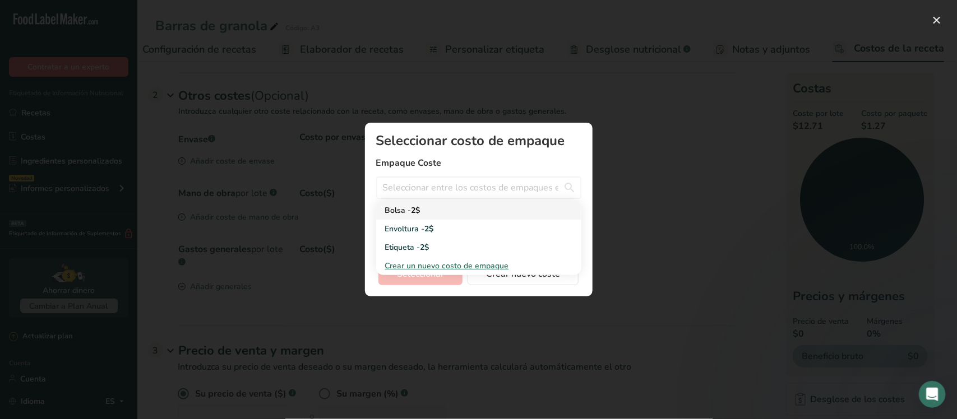
click at [424, 213] on div "Bolsa - 2$" at bounding box center [469, 211] width 169 height 12
type input "Bolsa - 2$"
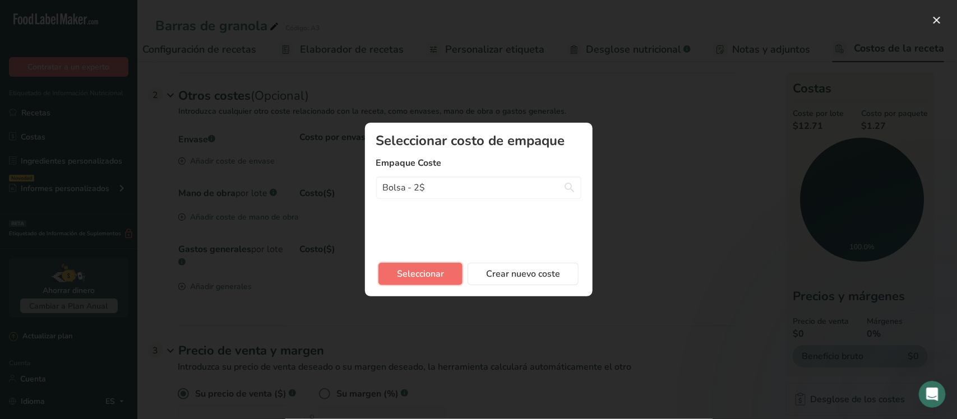
click at [443, 273] on font "Seleccionar" at bounding box center [420, 274] width 47 height 12
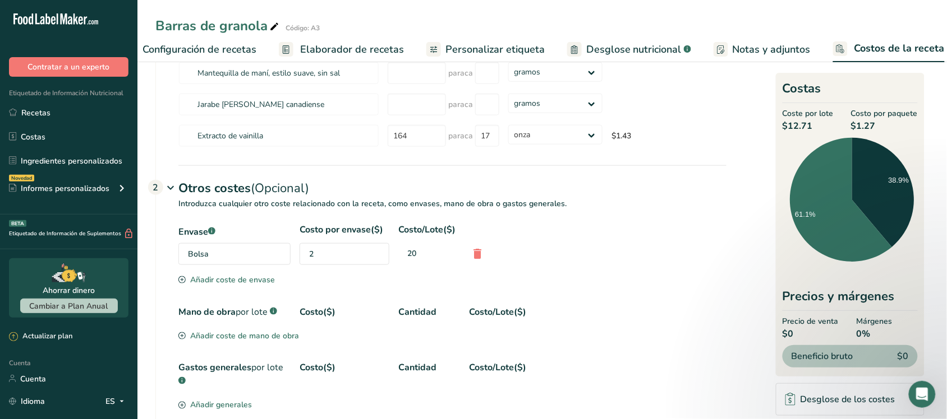
scroll to position [387, 0]
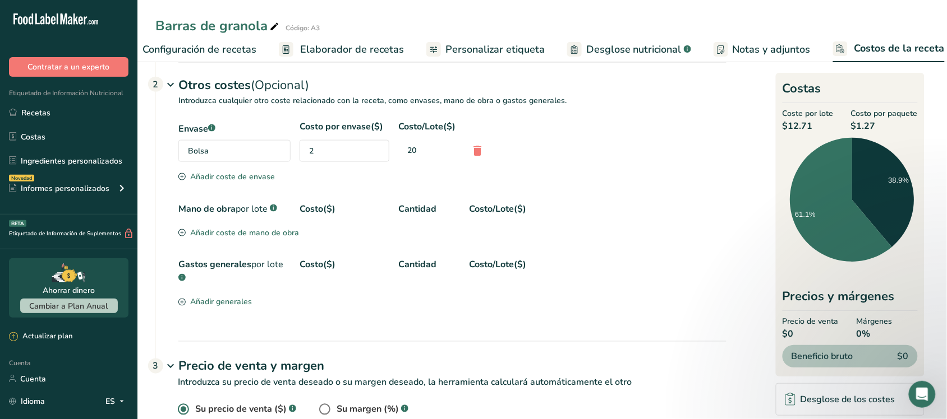
click at [233, 182] on font "Añadir coste de envase" at bounding box center [232, 177] width 85 height 11
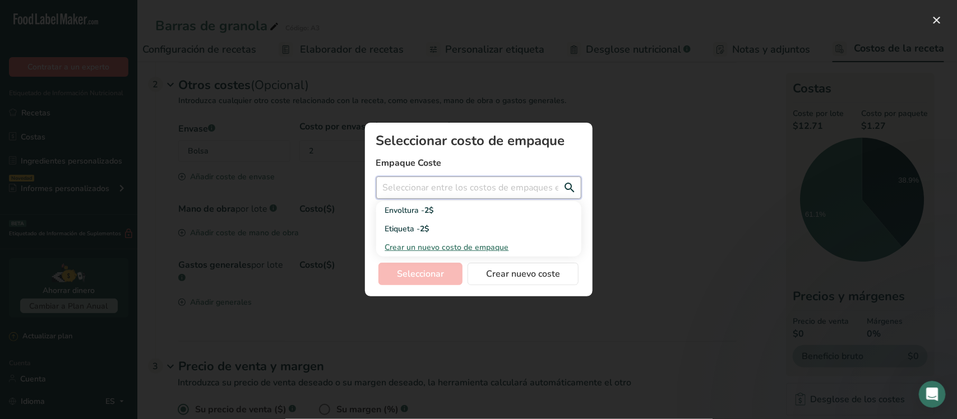
click at [447, 183] on input "Agregar nuevo modal de costo de receta" at bounding box center [478, 188] width 205 height 22
click at [441, 223] on div "Etiqueta - 2$" at bounding box center [469, 229] width 169 height 12
type input "Etiqueta - 2$"
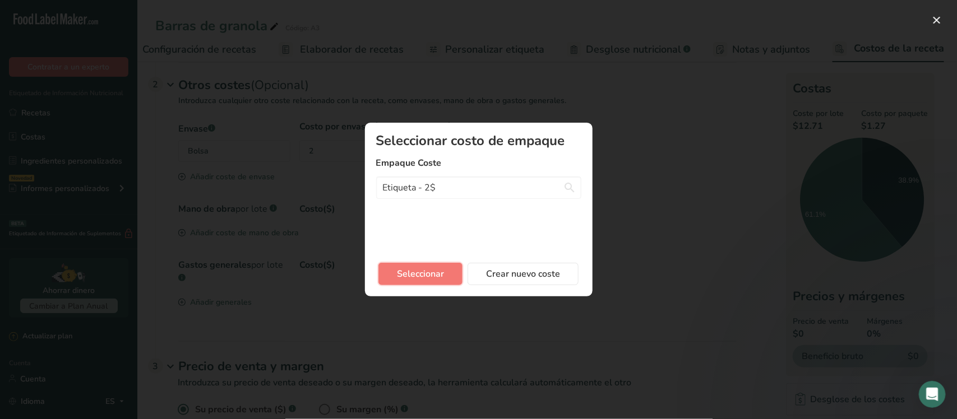
click at [442, 272] on font "Seleccionar" at bounding box center [420, 274] width 47 height 12
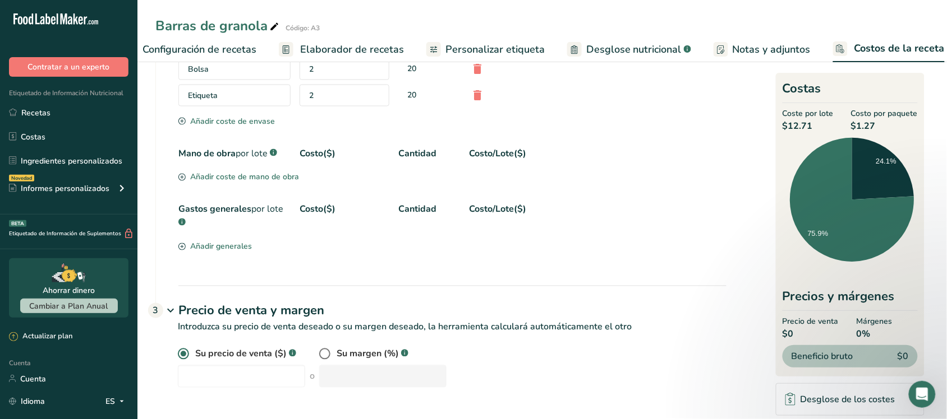
scroll to position [483, 0]
click at [251, 178] on font "Añadir coste de mano de obra" at bounding box center [244, 177] width 109 height 11
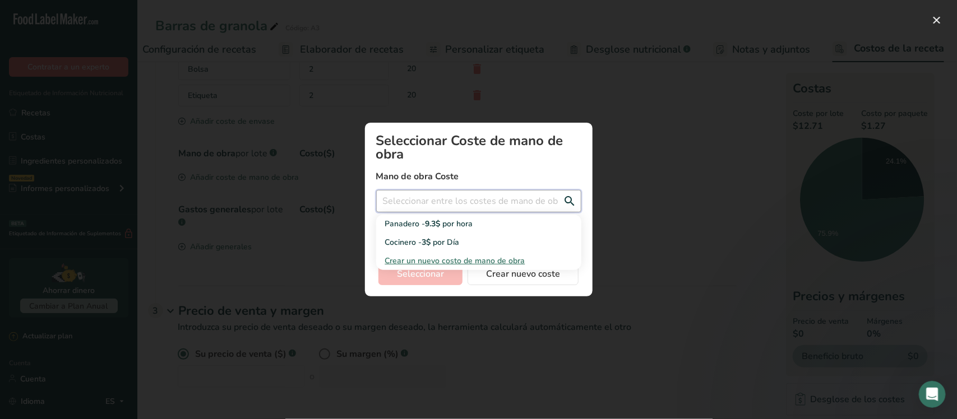
click at [399, 208] on input "Agregar nuevo modal de costo de receta" at bounding box center [478, 201] width 205 height 22
click at [405, 223] on div "Panadero - 9.3$ por hora" at bounding box center [469, 224] width 169 height 12
type input "Panadero - 9.3$ por hora"
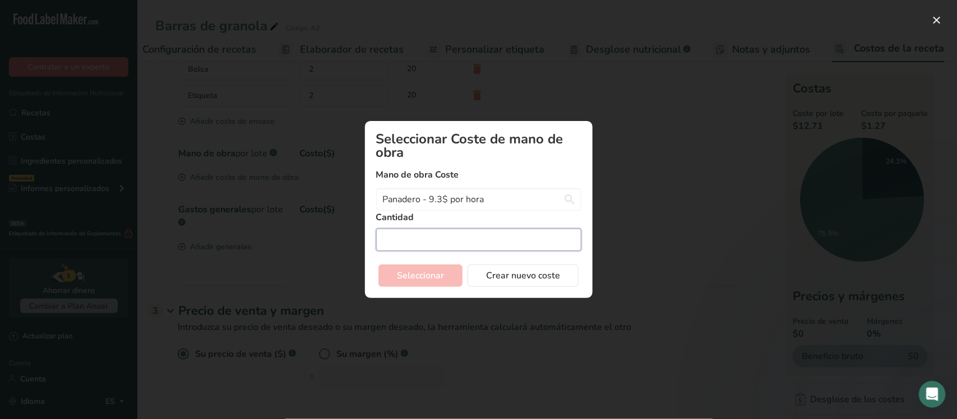
click at [429, 242] on input "Agregar nuevo modal de costo de receta" at bounding box center [478, 240] width 205 height 22
type input "1"
click at [398, 279] on font "Seleccionar" at bounding box center [420, 276] width 47 height 12
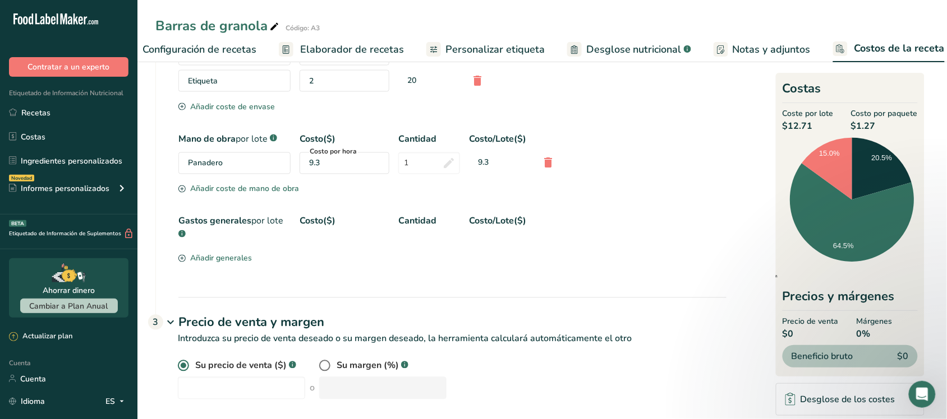
click at [233, 264] on font "Añadir generales" at bounding box center [221, 258] width 62 height 11
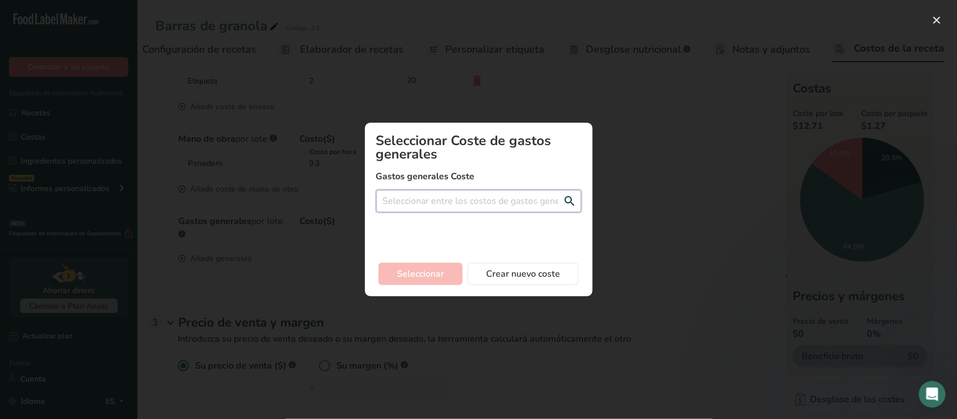
click at [455, 204] on input "Agregar nuevo modal de costo de receta" at bounding box center [478, 201] width 205 height 22
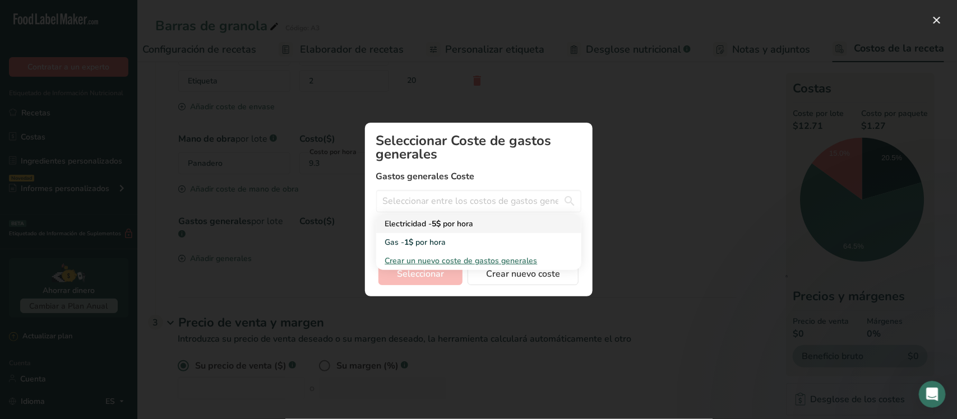
click at [416, 222] on div "Electricidad - 5$ por hora" at bounding box center [469, 224] width 169 height 12
type input "Electricidad - 5$ por hora"
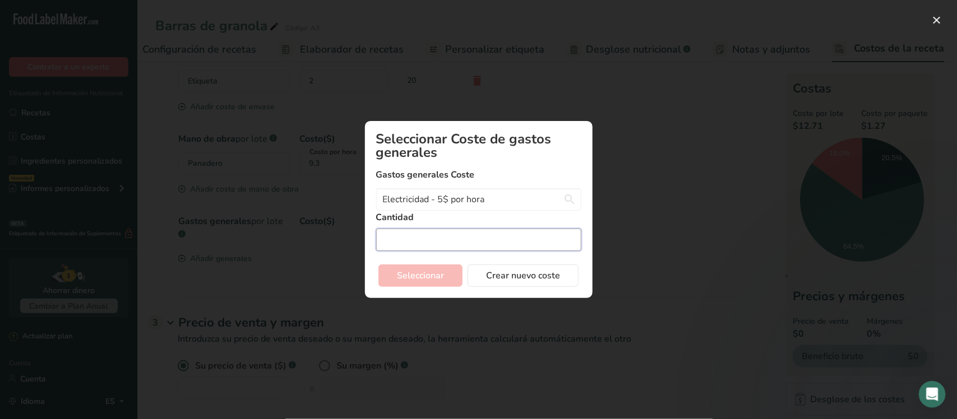
click at [403, 239] on input "Agregar nuevo modal de costo de receta" at bounding box center [478, 240] width 205 height 22
type input "1"
type input "3"
click at [409, 279] on font "Seleccionar" at bounding box center [420, 276] width 47 height 12
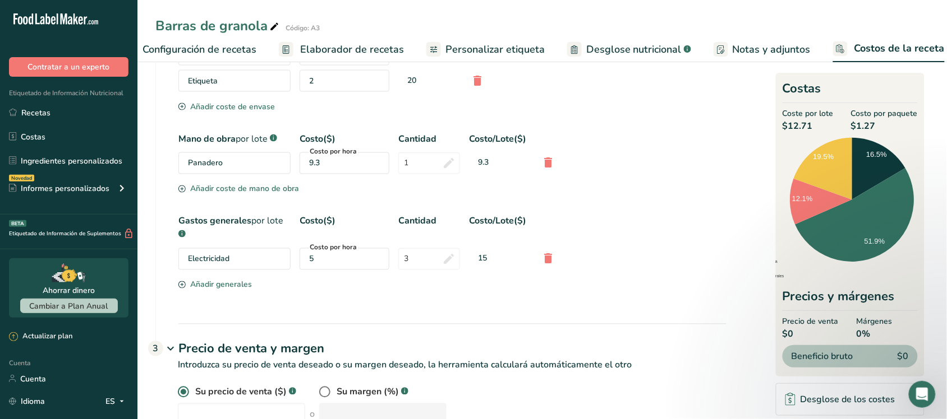
click at [216, 290] on font "Añadir generales" at bounding box center [221, 285] width 62 height 11
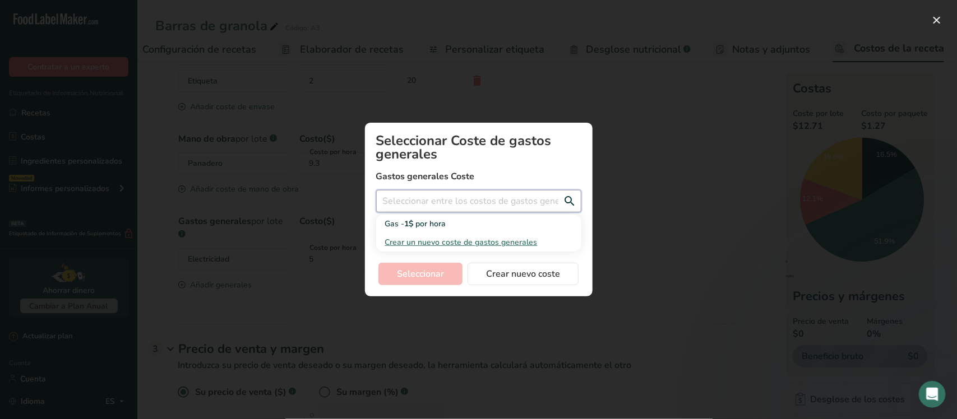
click at [441, 195] on input "Agregar nuevo modal de costo de receta" at bounding box center [478, 201] width 205 height 22
click at [422, 221] on span "por hora" at bounding box center [431, 224] width 30 height 11
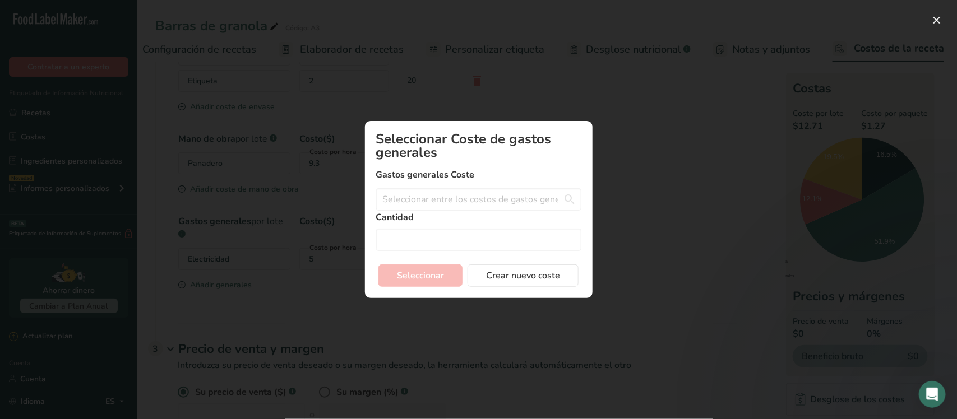
type input "Gas - 1$ por hora"
click at [432, 244] on input "Agregar nuevo modal de costo de receta" at bounding box center [478, 240] width 205 height 22
type input "3"
click at [401, 279] on font "Seleccionar" at bounding box center [420, 276] width 47 height 12
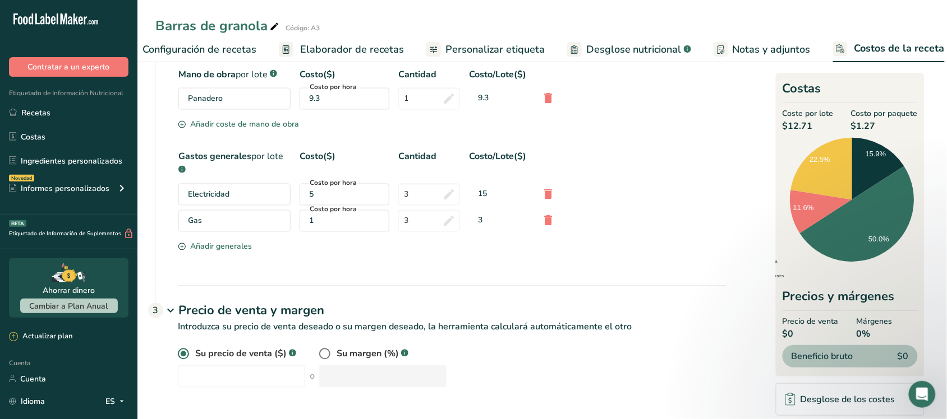
scroll to position [564, 0]
click at [327, 352] on label at bounding box center [327, 354] width 17 height 11
click at [326, 352] on input "radio" at bounding box center [322, 354] width 7 height 7
radio input "true"
radio input "false"
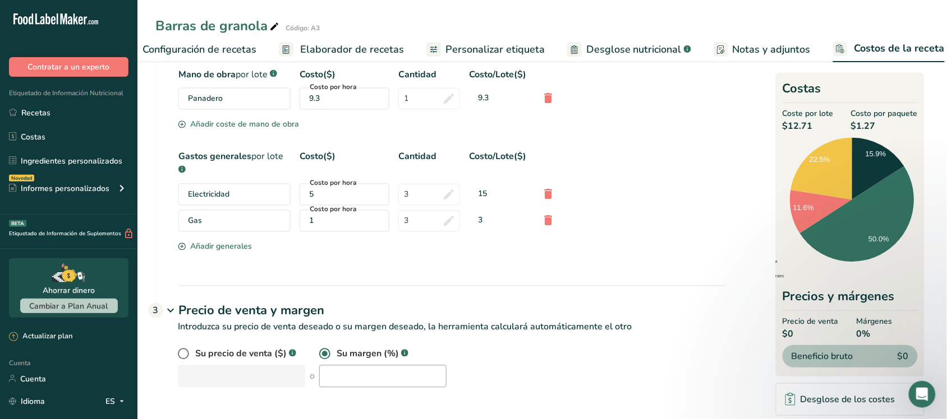
click at [344, 390] on div "Su precio de venta ($) .a-a{fill:#347362;}.b-a{fill:#fff;} o Su margen (%) .a-a…" at bounding box center [440, 375] width 571 height 54
click at [343, 377] on input "number" at bounding box center [382, 377] width 127 height 22
type input "50"
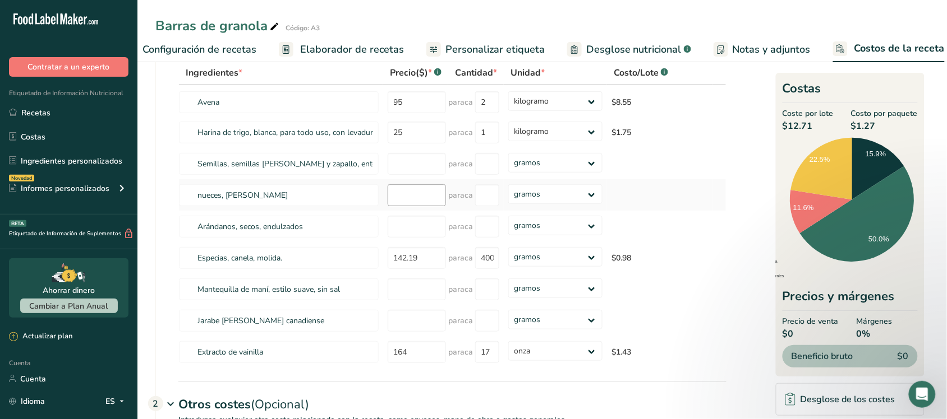
scroll to position [0, 0]
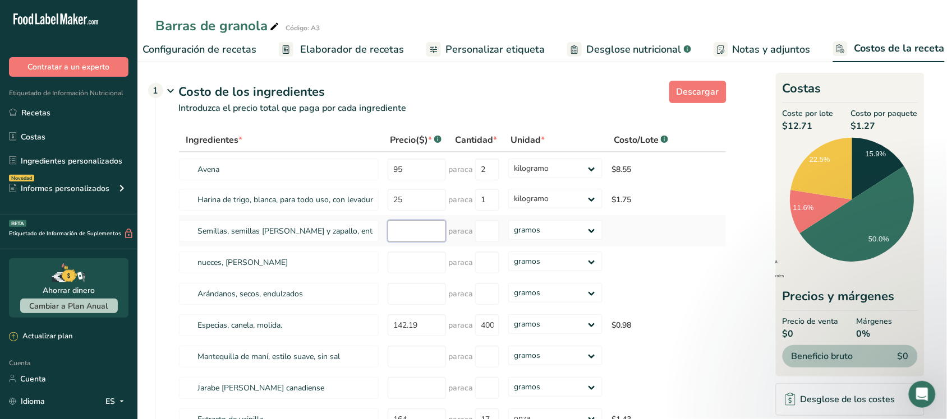
click at [418, 242] on input "number" at bounding box center [416, 231] width 58 height 22
type input "269.80"
click at [495, 242] on input "number" at bounding box center [487, 231] width 24 height 22
click at [593, 240] on select "gramos kilogramo mg mcg libras onza" at bounding box center [555, 230] width 94 height 20
select select "1"
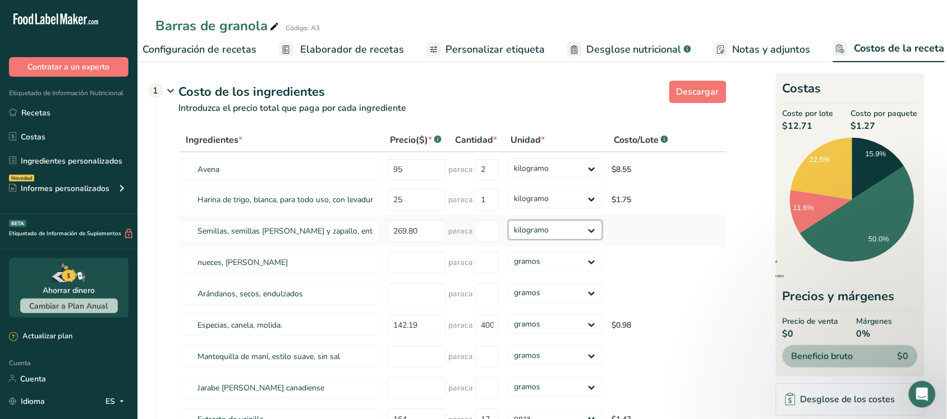
click at [508, 233] on select "gramos kilogramo mg mcg libras onza" at bounding box center [555, 230] width 94 height 20
click at [479, 242] on input "number" at bounding box center [487, 231] width 24 height 22
type input "1"
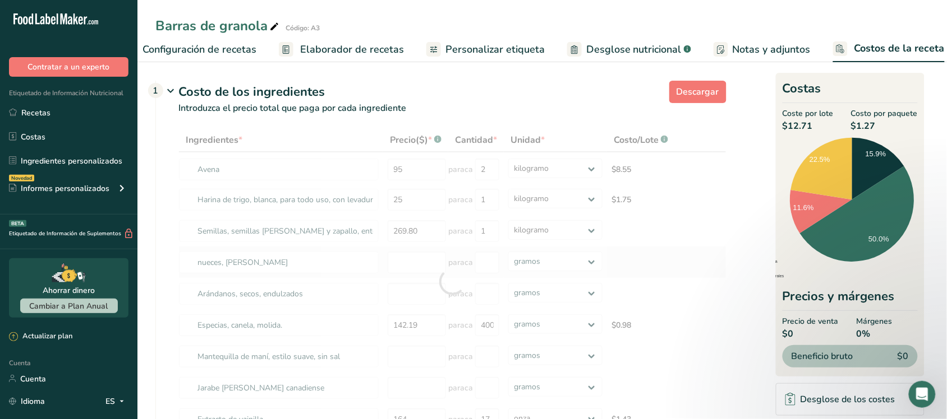
click at [631, 275] on div "Ingredientes * Precio($) * .a-a{fill:#347362;}.b-a{fill:#fff;} Cantidad * Unida…" at bounding box center [452, 281] width 548 height 307
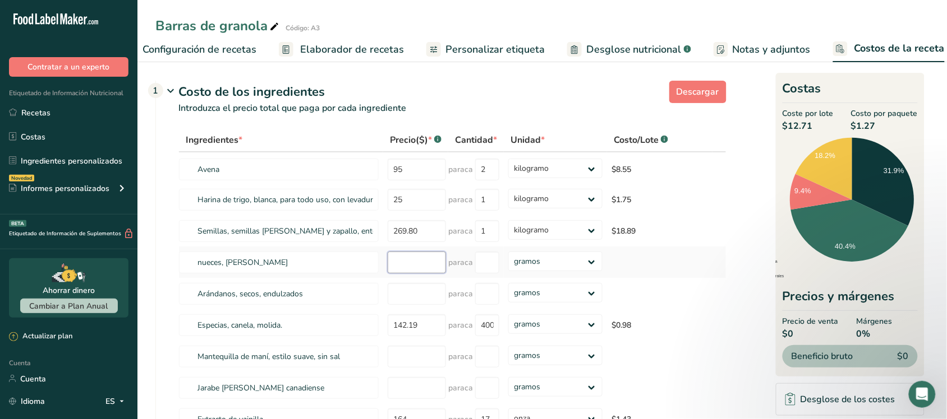
click at [407, 274] on input "number" at bounding box center [416, 263] width 58 height 22
type input "230.17"
click at [476, 274] on input "number" at bounding box center [487, 263] width 24 height 22
type input "907"
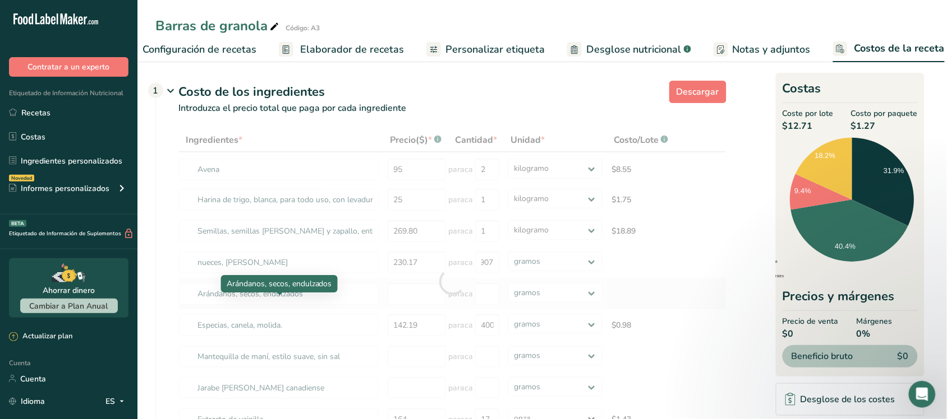
click at [368, 307] on div "Ingredientes * Precio($) * .a-a{fill:#347362;}.b-a{fill:#fff;} Cantidad * Unida…" at bounding box center [452, 281] width 548 height 307
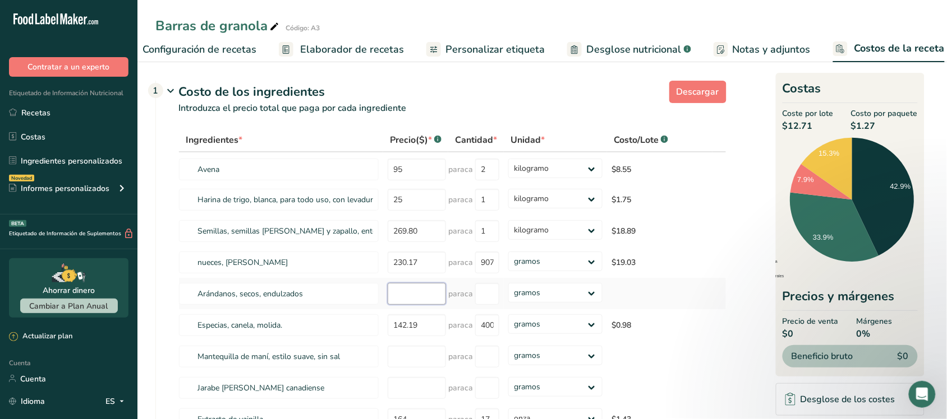
click at [408, 301] on input "number" at bounding box center [416, 294] width 58 height 22
type input "142.19"
click at [487, 305] on input "number" at bounding box center [487, 294] width 24 height 22
type input "1"
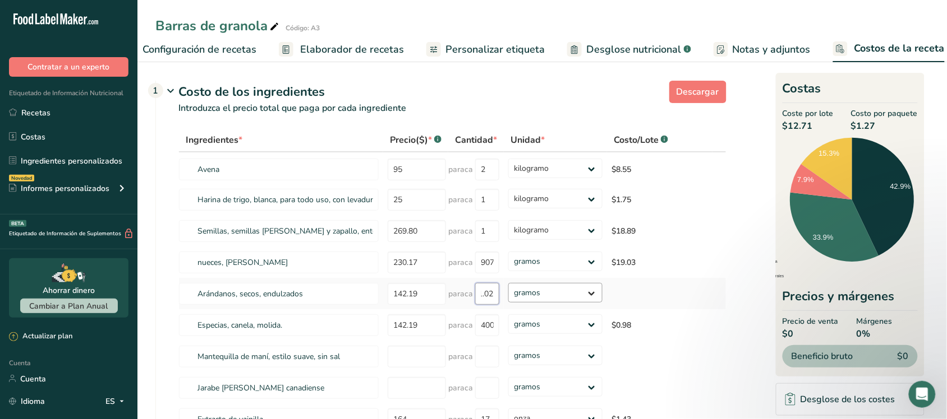
type input "1.02"
click at [566, 312] on div "Ingredientes * Precio($) * .a-a{fill:#347362;}.b-a{fill:#fff;} Cantidad * Unida…" at bounding box center [452, 281] width 548 height 307
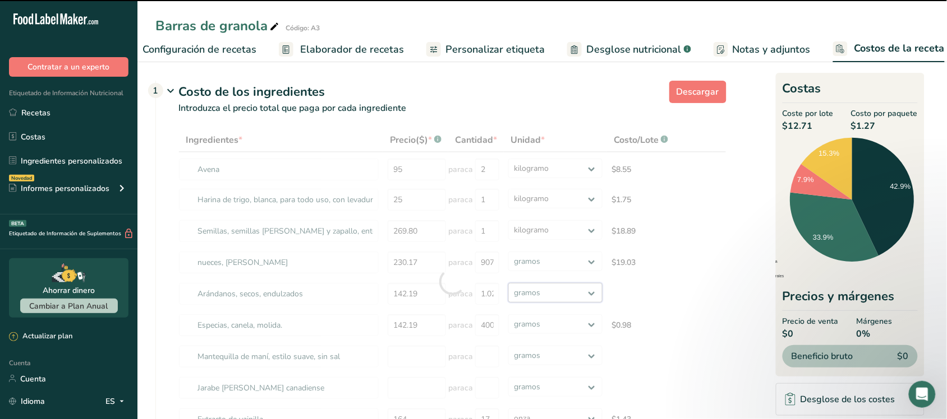
select select "1"
click at [508, 296] on select "gramos kilogramo mg mcg libras onza" at bounding box center [555, 293] width 94 height 20
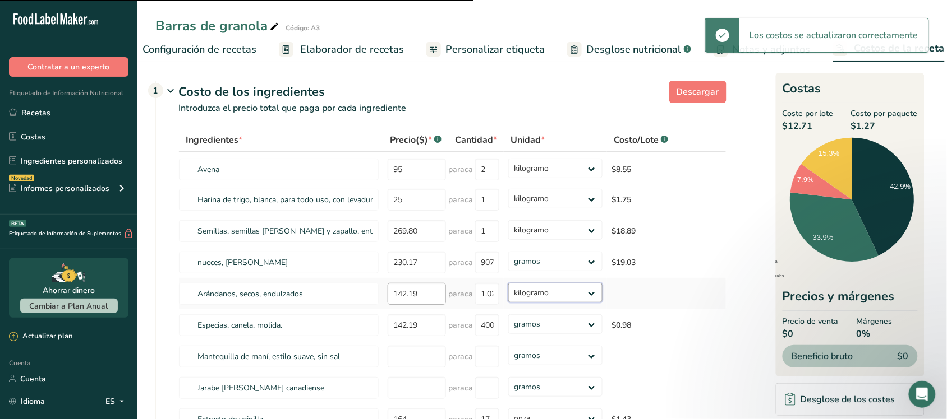
type input "1"
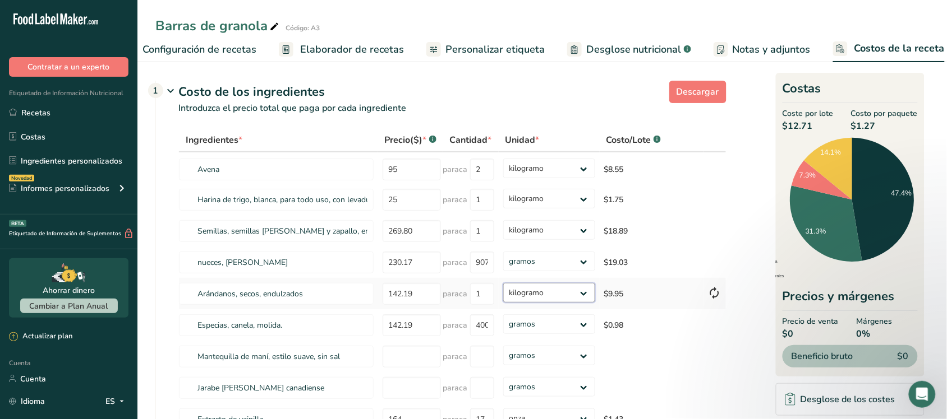
scroll to position [70, 0]
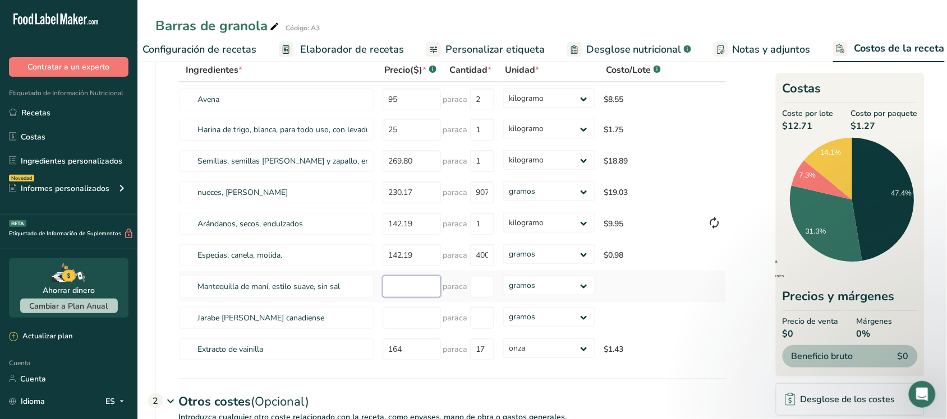
click at [394, 298] on input "number" at bounding box center [411, 287] width 58 height 22
type input "121.74"
click at [534, 296] on select "gramos kilogramo mg mcg libras onza" at bounding box center [549, 286] width 92 height 20
select select "1"
click at [503, 288] on select "gramos kilogramo mg mcg libras onza" at bounding box center [549, 286] width 92 height 20
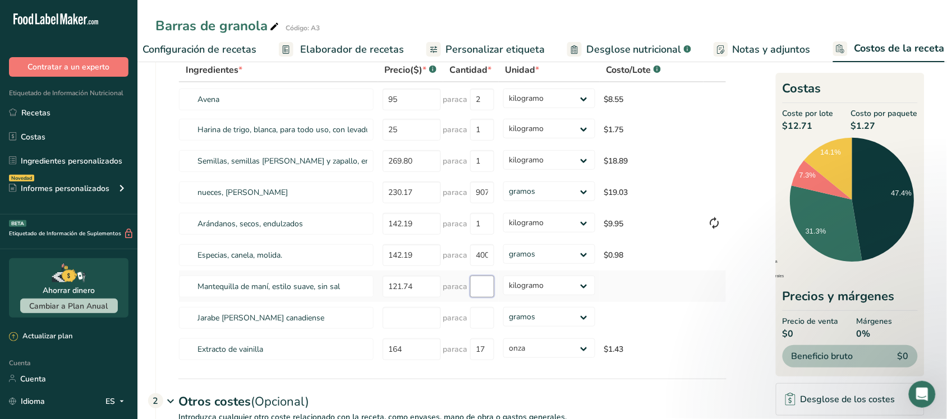
click at [481, 298] on input "number" at bounding box center [482, 287] width 24 height 22
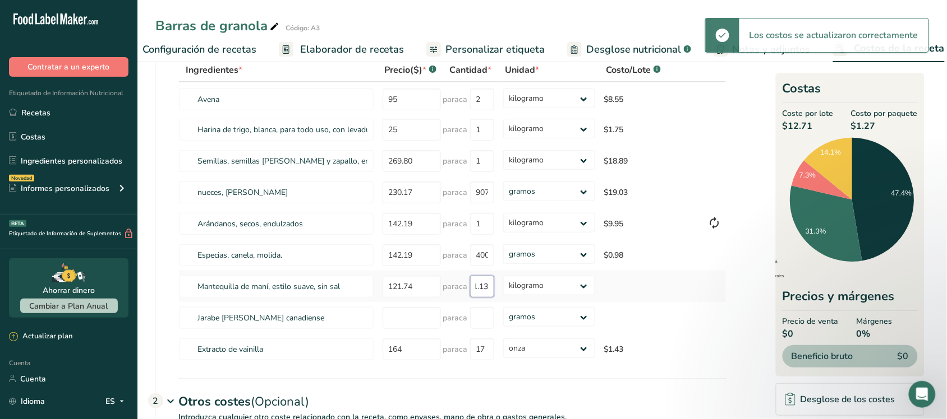
type input "1"
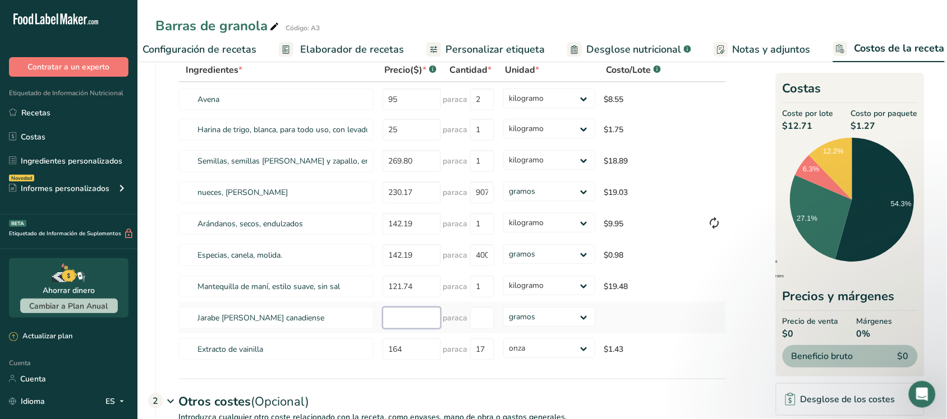
click at [405, 329] on input "number" at bounding box center [411, 318] width 58 height 22
type input "70.58"
click at [477, 329] on input "number" at bounding box center [482, 318] width 24 height 22
click at [500, 331] on td "gramos kilogramo mg mcg libras onza" at bounding box center [549, 317] width 101 height 31
click at [504, 327] on select "gramos kilogramo mg mcg libras onza" at bounding box center [549, 317] width 92 height 20
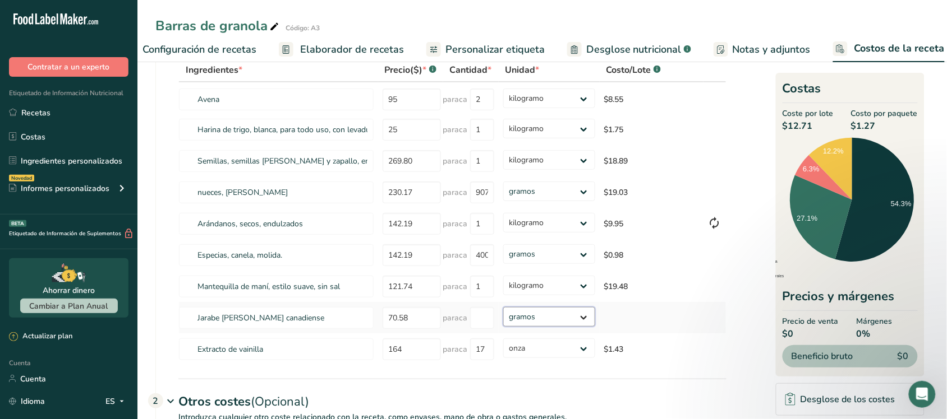
select select "1"
click at [503, 320] on select "gramos kilogramo mg mcg libras onza" at bounding box center [549, 317] width 92 height 20
click at [481, 326] on input "number" at bounding box center [482, 318] width 24 height 22
type input "1"
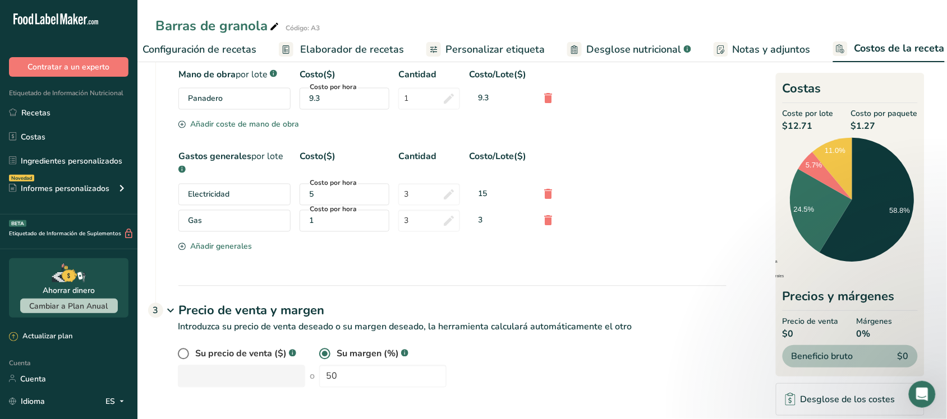
scroll to position [564, 0]
click at [343, 381] on input "50" at bounding box center [382, 377] width 127 height 22
click at [566, 393] on div "Su precio de venta ($) .a-a{fill:#347362;}.b-a{fill:#fff;} o Su margen (%) .a-a…" at bounding box center [440, 375] width 571 height 54
click at [191, 352] on label at bounding box center [186, 354] width 17 height 11
click at [185, 352] on input "radio" at bounding box center [181, 354] width 7 height 7
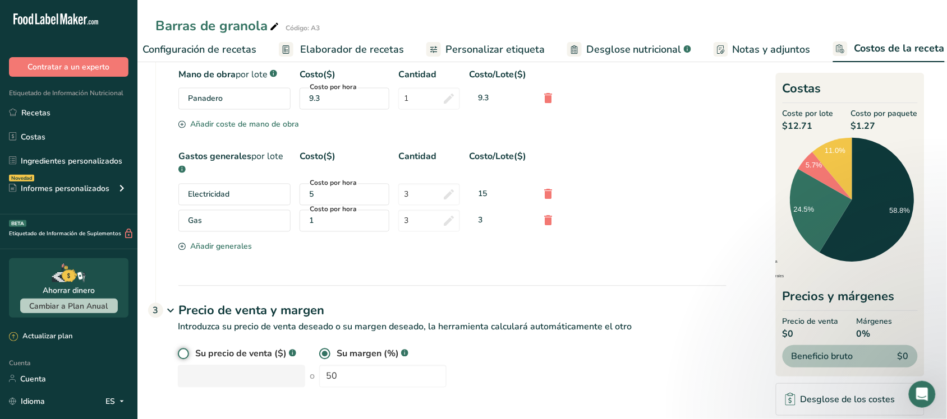
radio input "true"
radio input "false"
click at [319, 355] on span at bounding box center [324, 354] width 11 height 11
click at [319, 355] on input "radio" at bounding box center [322, 354] width 7 height 7
radio input "true"
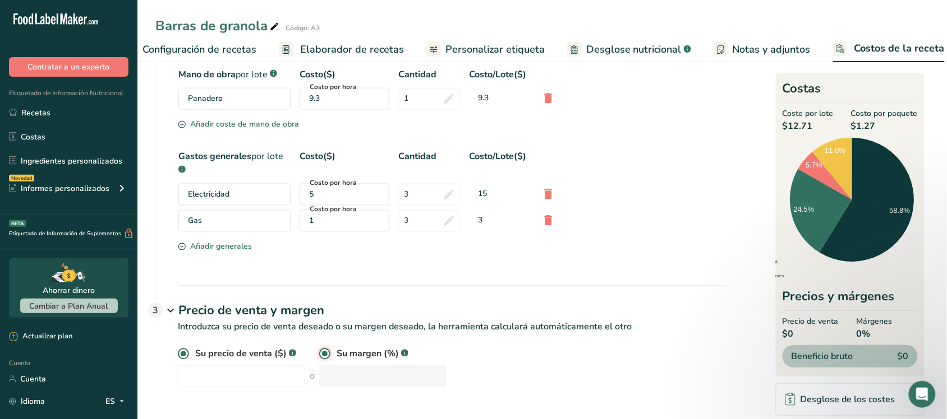
radio input "false"
click at [338, 377] on input "number" at bounding box center [382, 377] width 127 height 22
type input "50"
click at [474, 396] on div "Su precio de venta ($) .a-a{fill:#347362;}.b-a{fill:#fff;} o Su margen (%) .a-a…" at bounding box center [440, 375] width 571 height 54
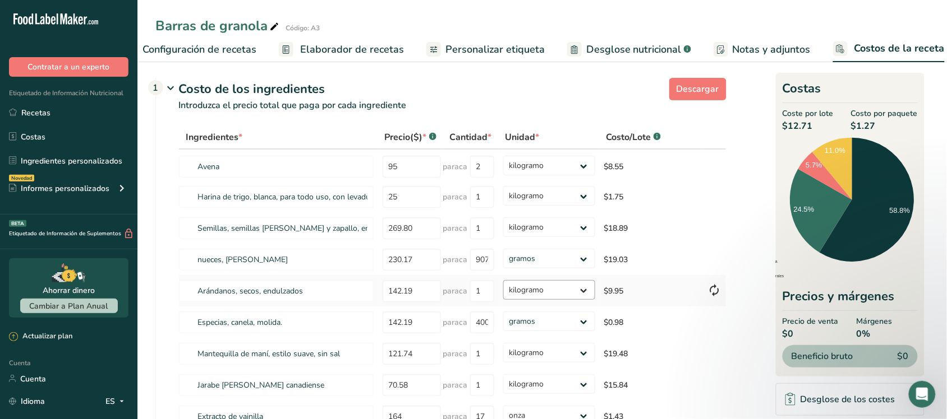
scroll to position [0, 0]
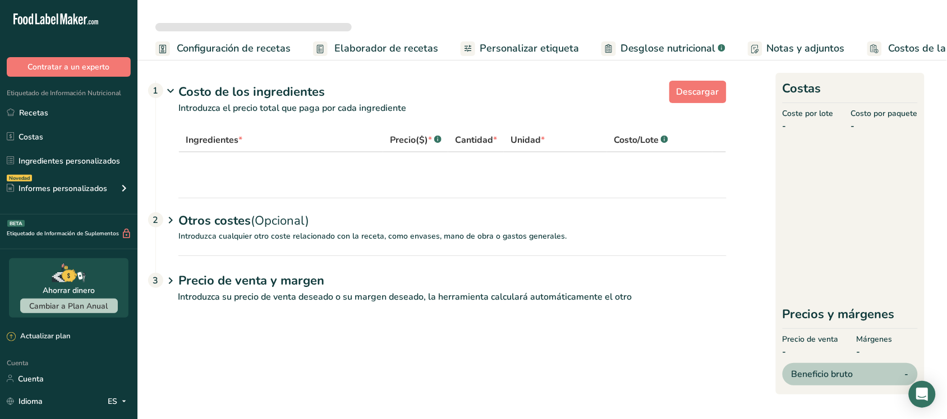
select select "1"
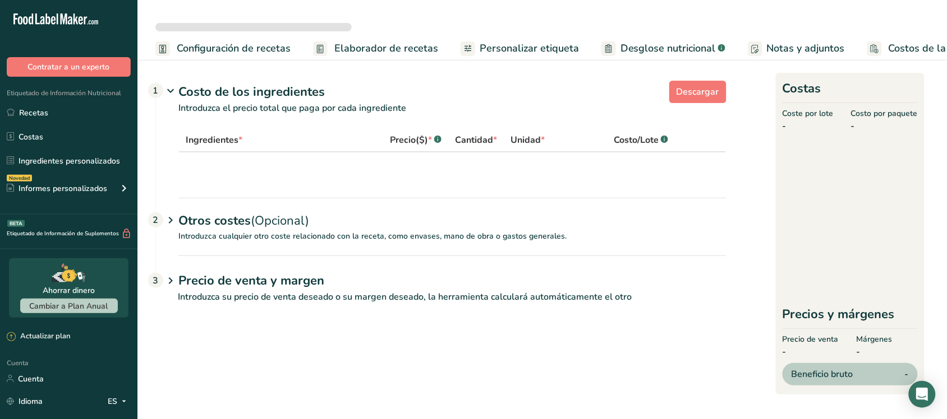
select select "1"
select select "5"
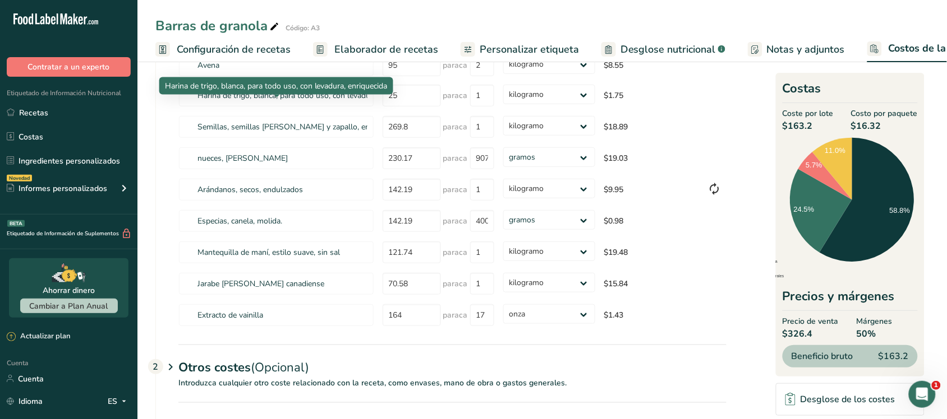
scroll to position [180, 0]
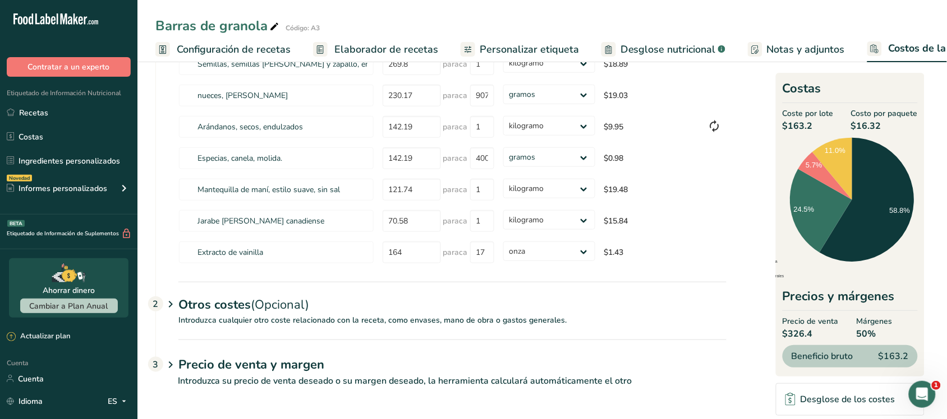
click at [228, 309] on font "Otros costes" at bounding box center [214, 305] width 72 height 17
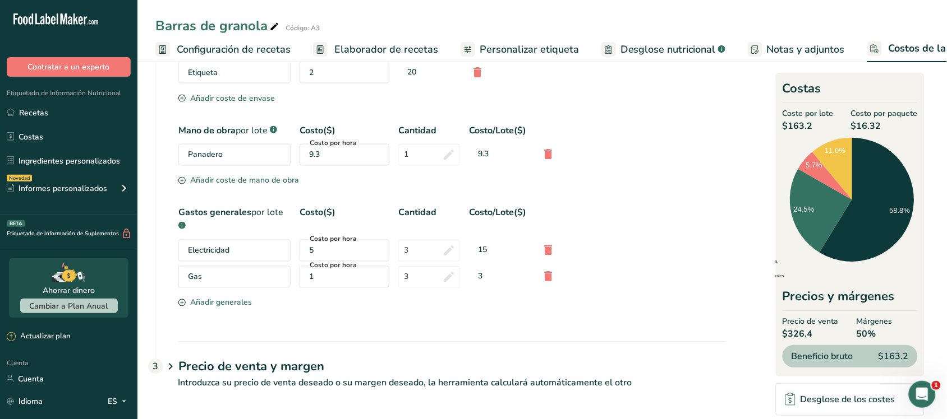
scroll to position [509, 0]
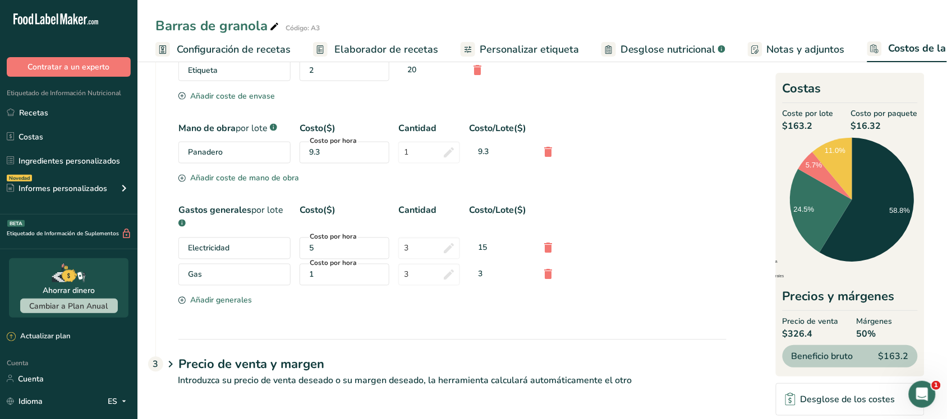
click at [222, 372] on font "Precio de venta y margen" at bounding box center [251, 365] width 146 height 17
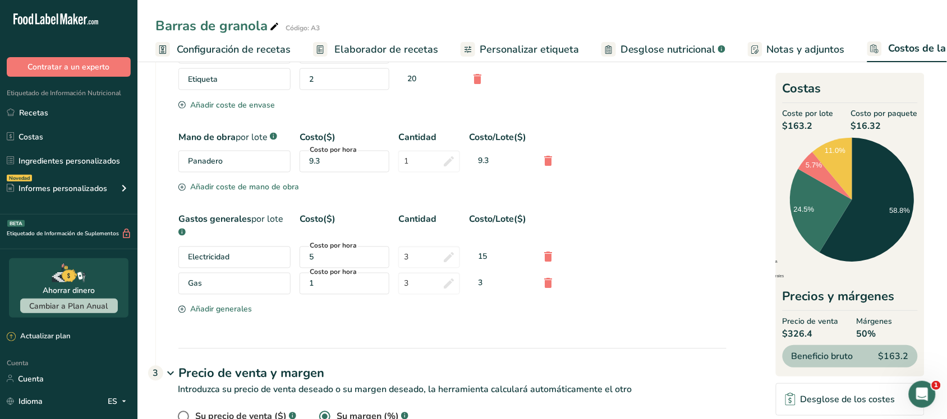
scroll to position [423, 0]
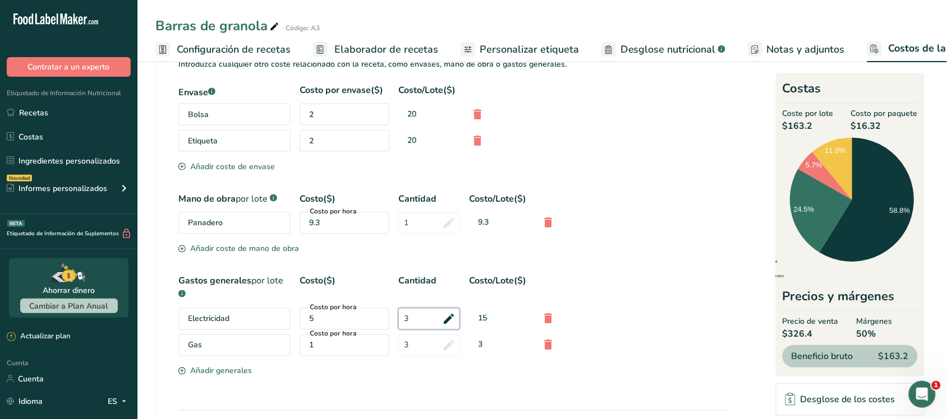
click at [422, 330] on input "3" at bounding box center [429, 319] width 62 height 22
type input "1"
click at [421, 354] on div "Envase .a-a{fill:#347362;}.b-a{fill:#fff;} Costo por envase($) Costo/Lote($) Bo…" at bounding box center [452, 232] width 548 height 296
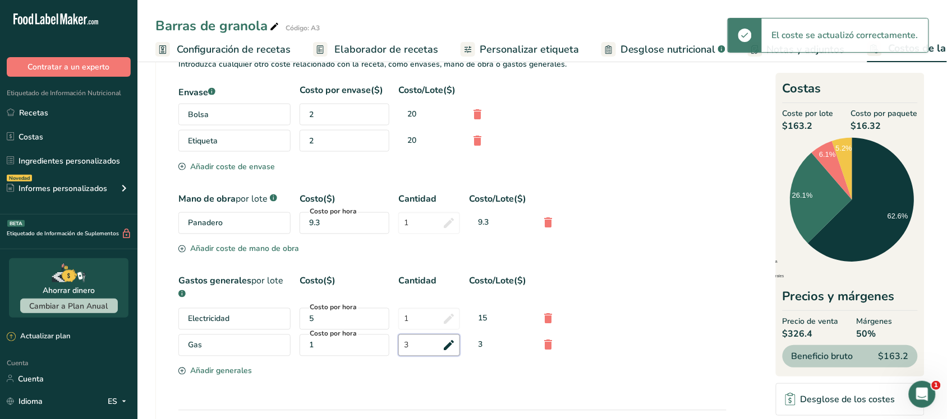
type input "1"
click at [606, 357] on div "Gas Costo por hora 1 1 3" at bounding box center [452, 346] width 548 height 22
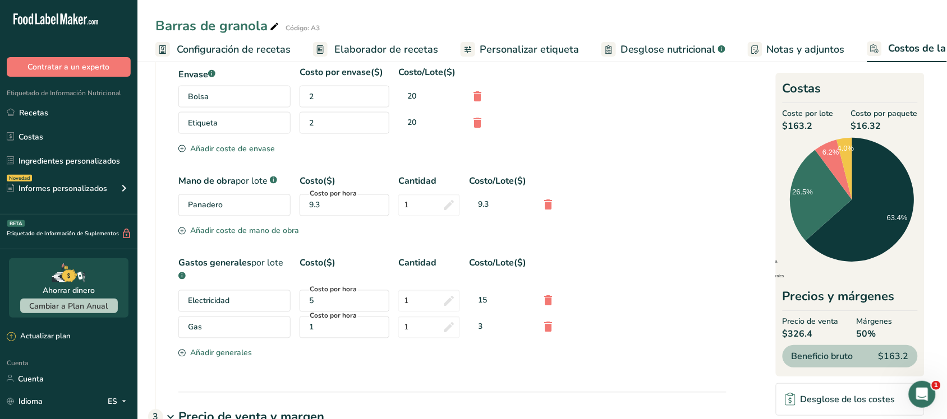
scroll to position [353, 0]
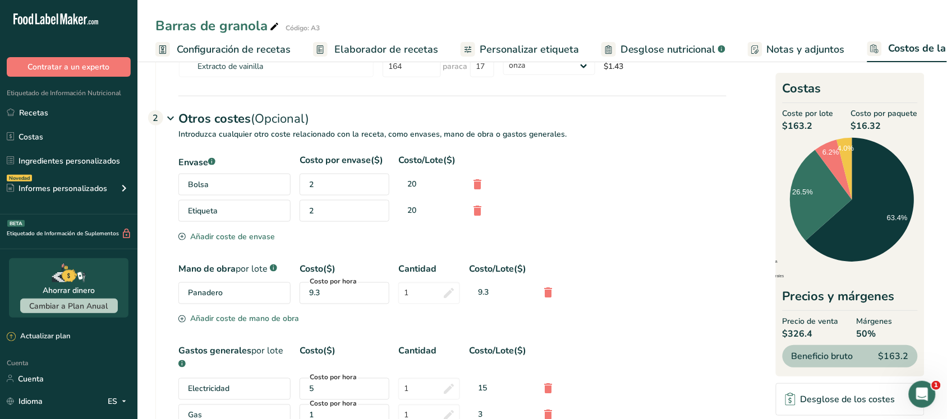
click at [352, 196] on div "2" at bounding box center [344, 185] width 90 height 22
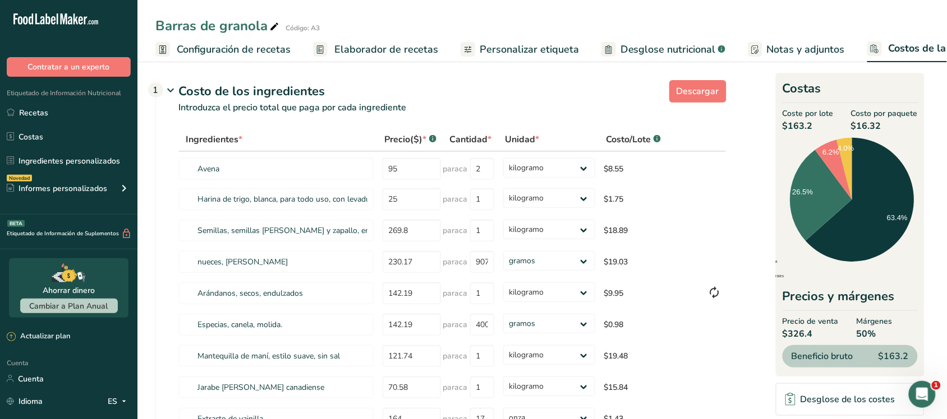
scroll to position [0, 0]
click at [253, 45] on font "Configuración de recetas" at bounding box center [234, 49] width 114 height 13
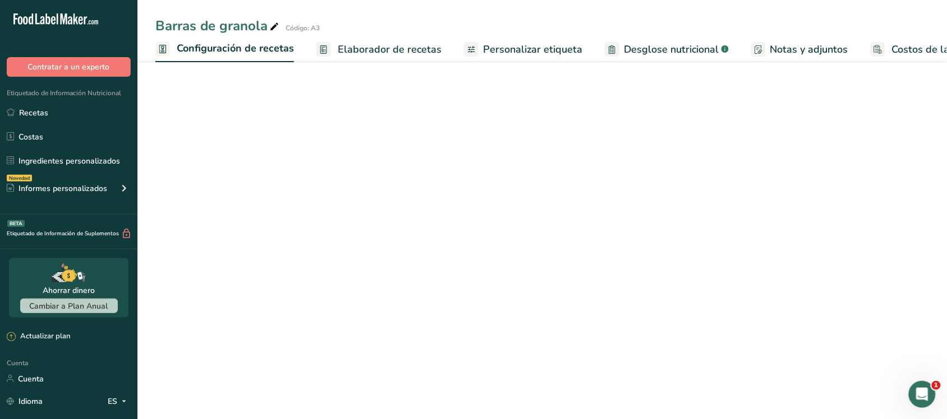
scroll to position [0, 4]
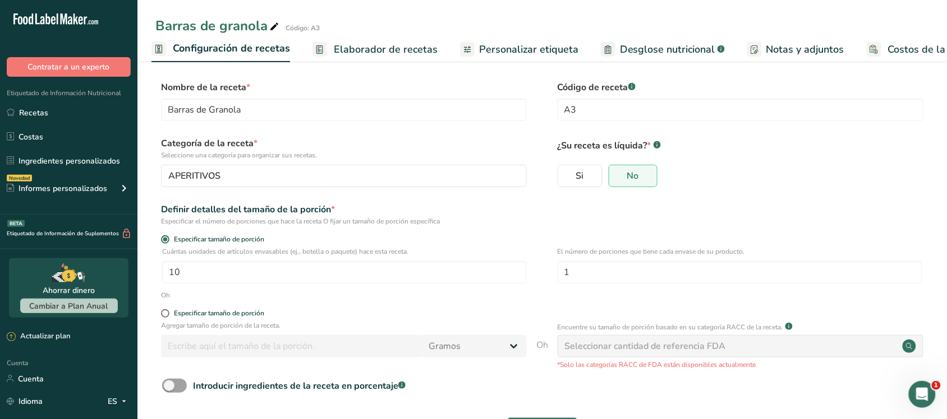
click at [327, 51] on link "Elaborador de recetas" at bounding box center [374, 49] width 125 height 25
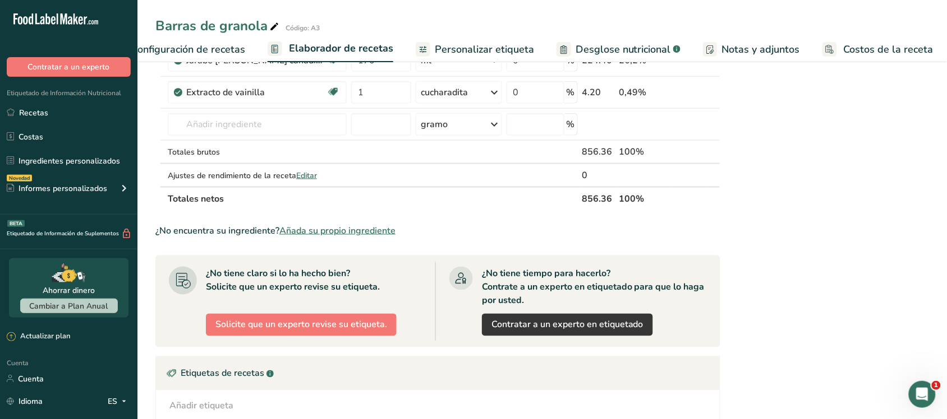
scroll to position [140, 0]
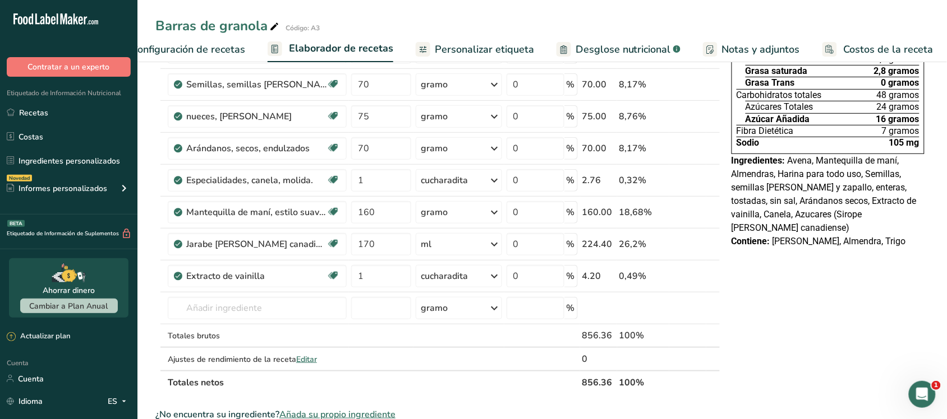
click at [191, 45] on font "Configuración de recetas" at bounding box center [188, 49] width 114 height 13
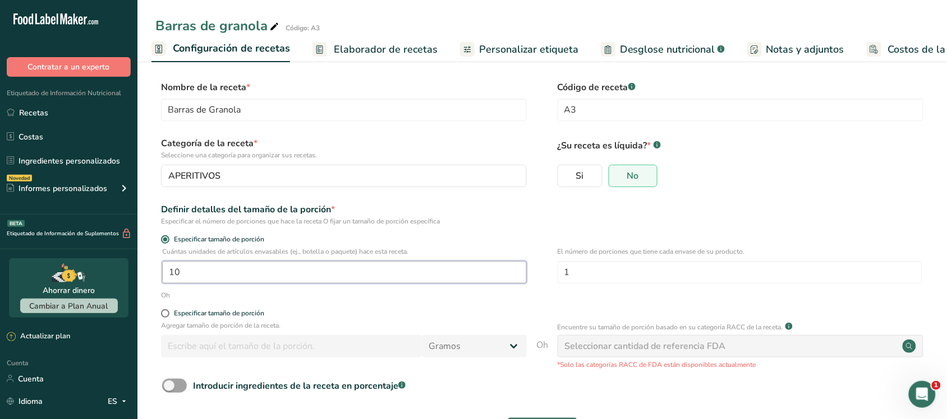
click at [240, 274] on input "10" at bounding box center [344, 272] width 364 height 22
type input "1"
type input "20"
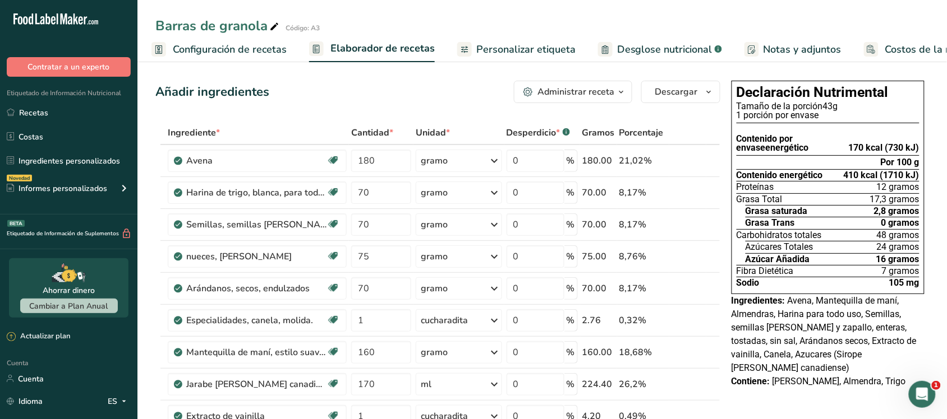
click at [931, 48] on font "Costos de la receta" at bounding box center [930, 49] width 90 height 13
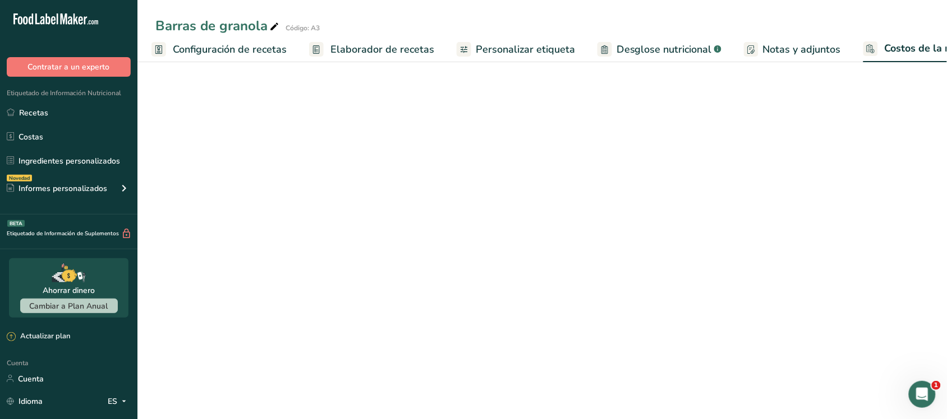
select select "1"
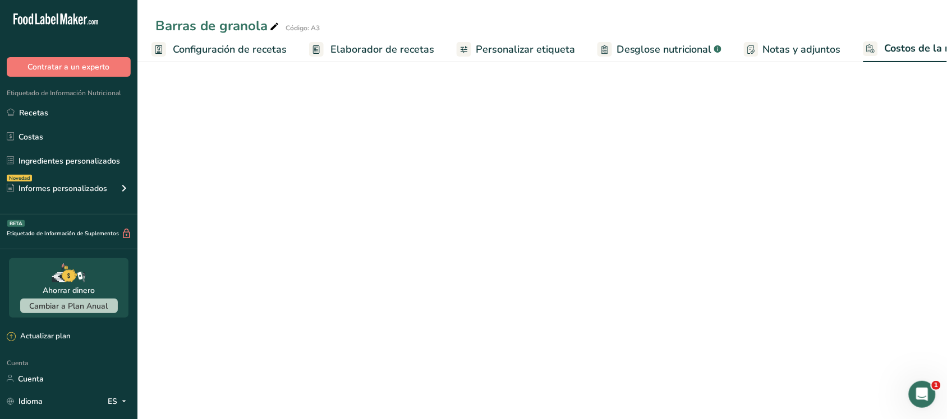
select select "1"
select select "5"
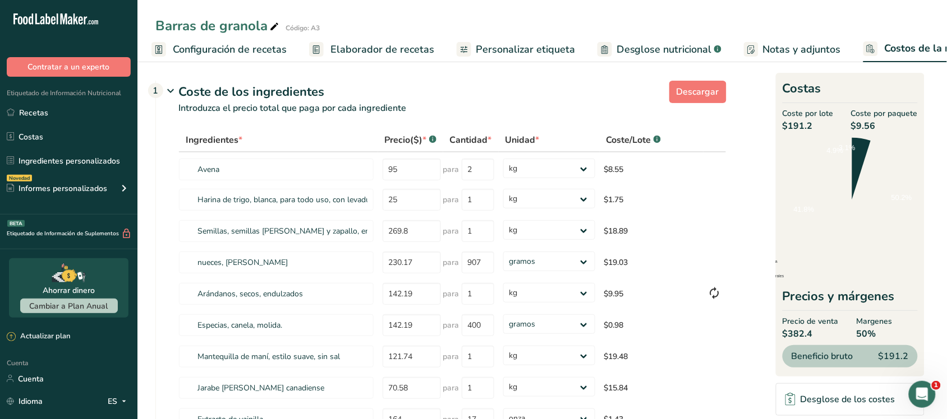
scroll to position [0, 45]
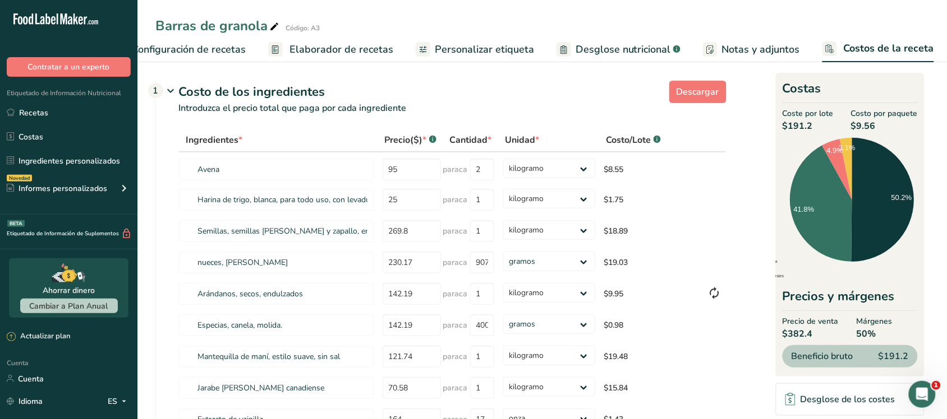
click at [206, 45] on font "Configuración de recetas" at bounding box center [189, 49] width 114 height 13
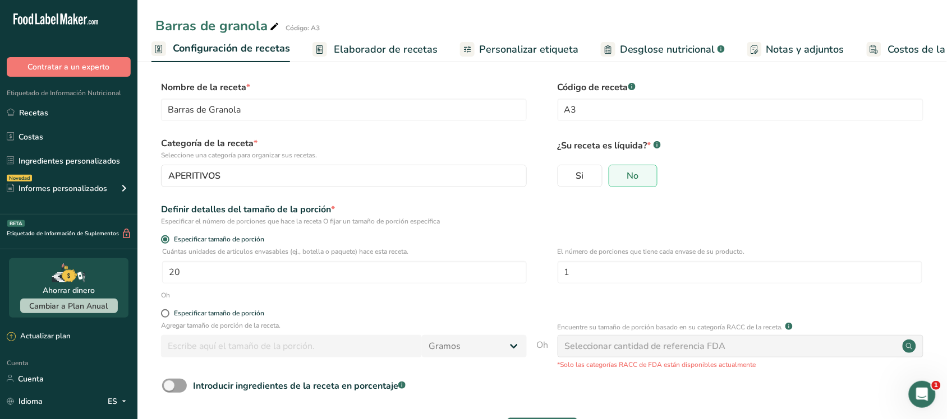
click at [353, 47] on font "Elaborador de recetas" at bounding box center [386, 49] width 104 height 13
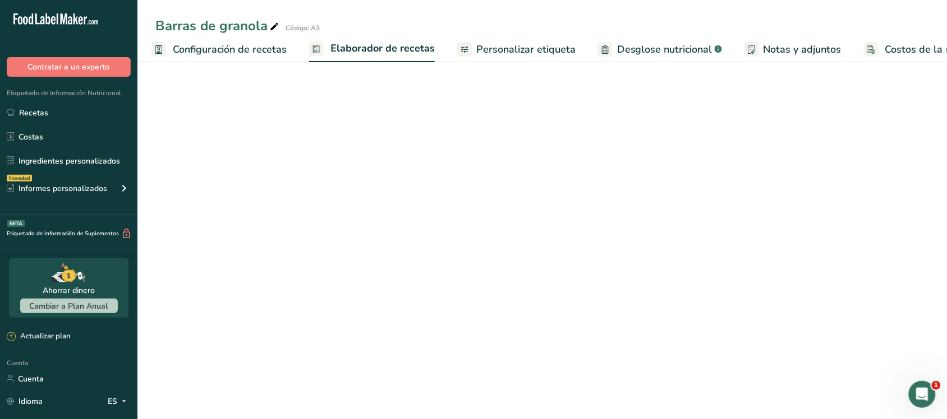
scroll to position [0, 45]
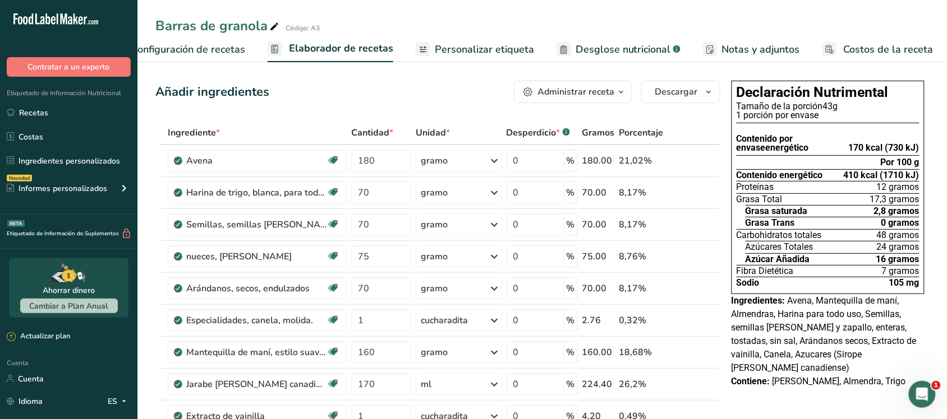
click at [451, 39] on link "Personalizar etiqueta" at bounding box center [475, 49] width 118 height 25
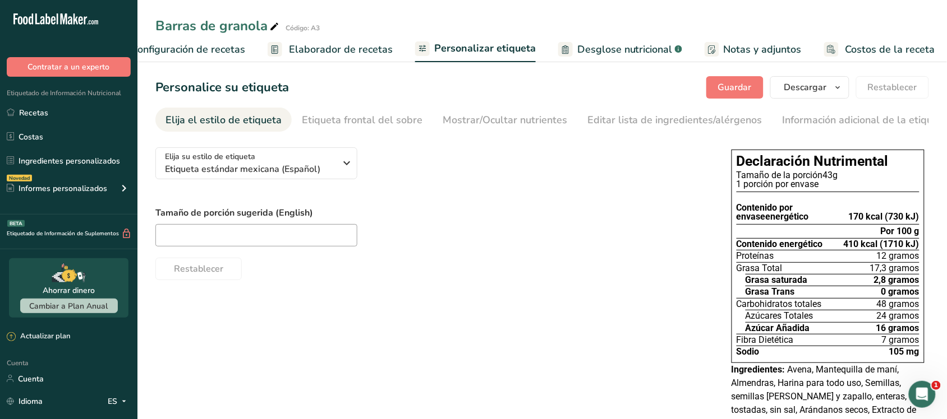
click at [590, 45] on font "Desglose nutricional" at bounding box center [624, 49] width 95 height 13
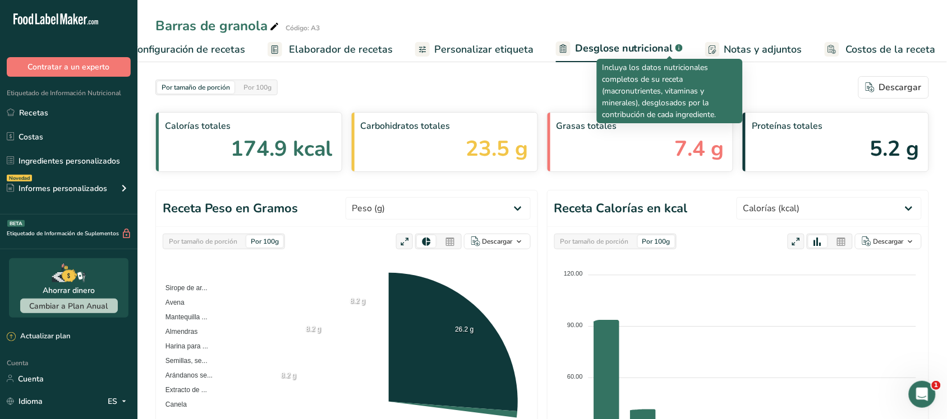
click at [193, 38] on link "Configuración de recetas" at bounding box center [177, 49] width 135 height 25
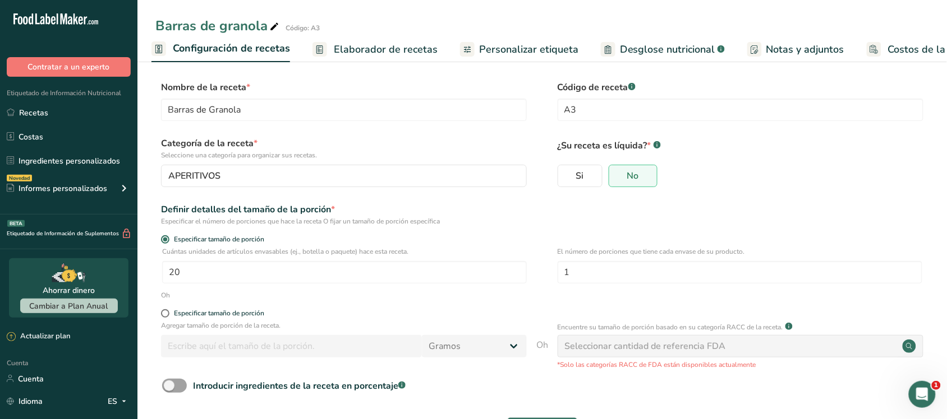
click at [885, 40] on link "Costos de la receta" at bounding box center [921, 49] width 111 height 25
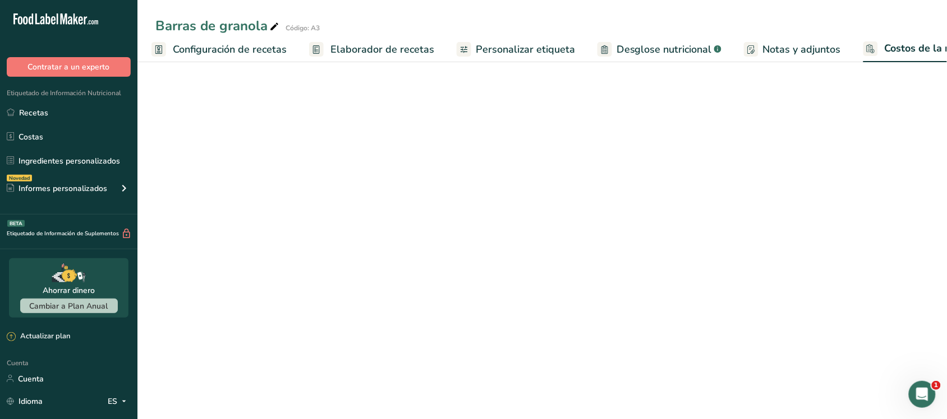
scroll to position [0, 45]
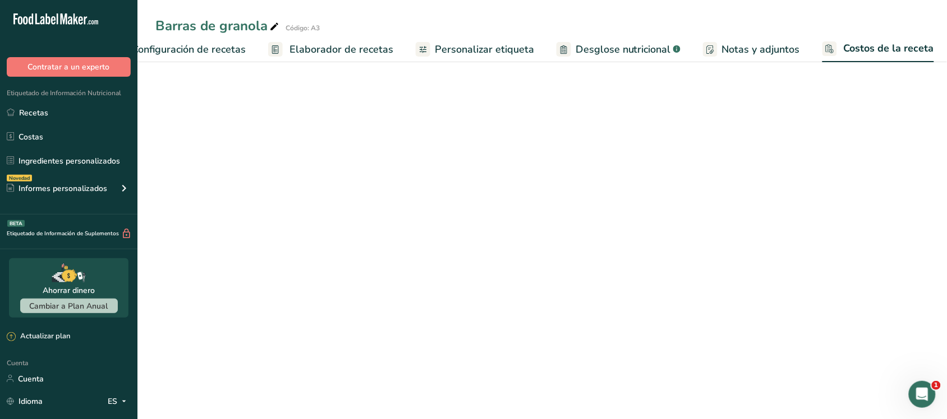
select select "1"
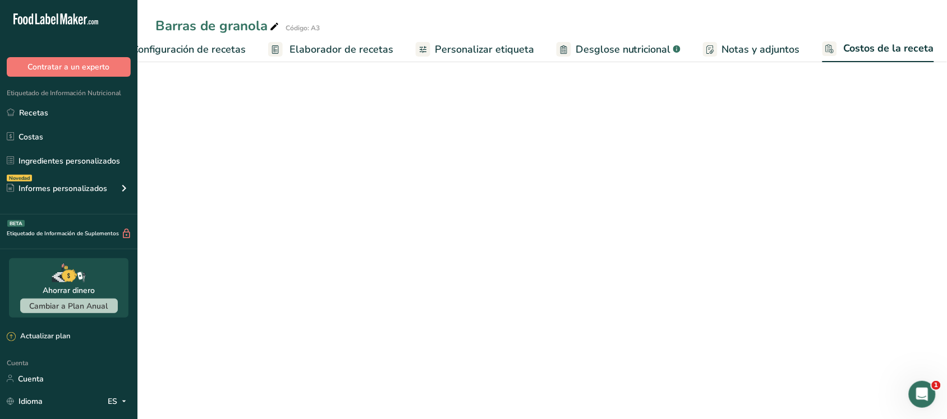
select select "1"
select select "5"
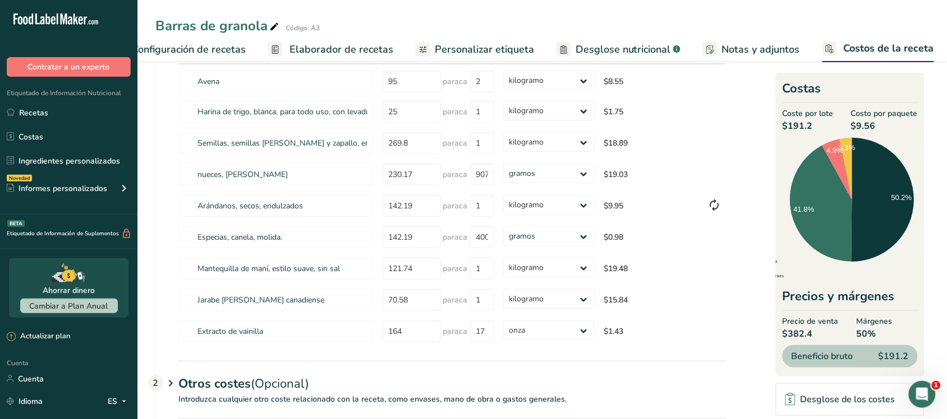
scroll to position [180, 0]
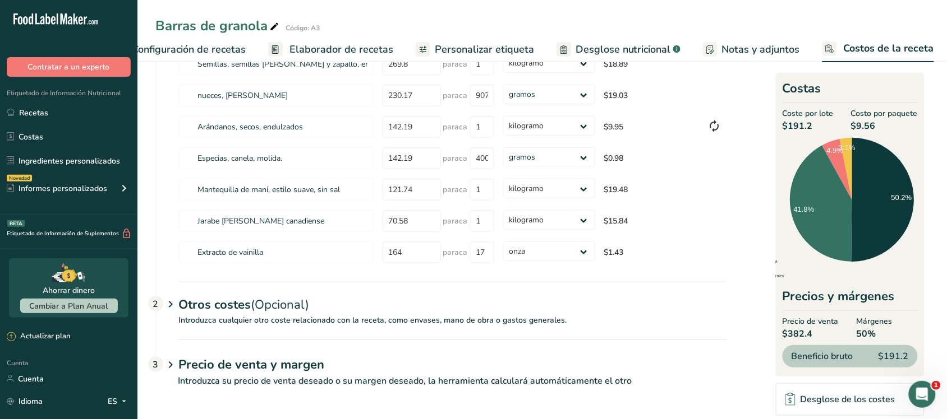
click at [300, 321] on font "Introduzca cualquier otro coste relacionado con la receta, como envases, mano d…" at bounding box center [372, 320] width 388 height 11
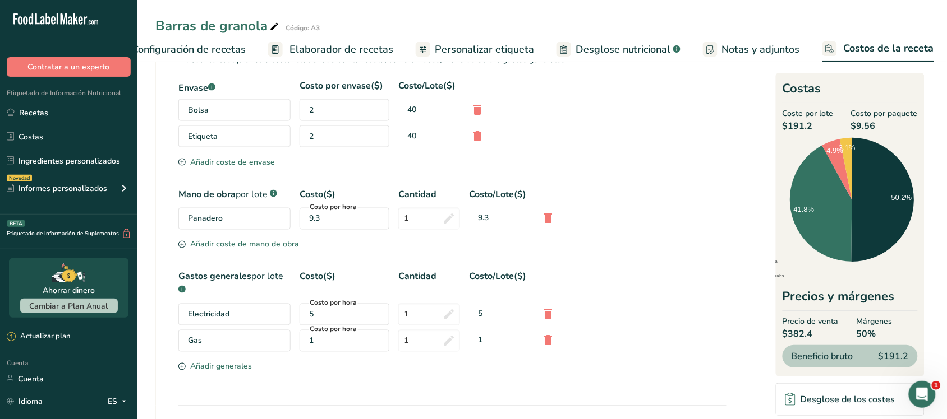
scroll to position [509, 0]
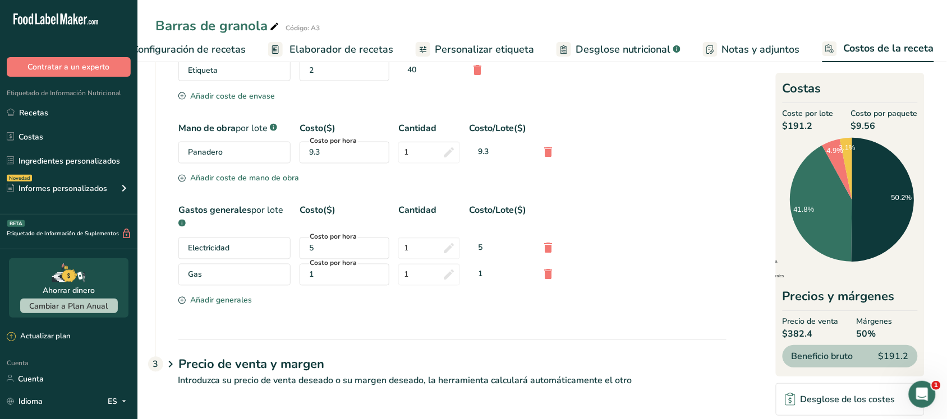
click at [290, 358] on font "Precio de venta y margen" at bounding box center [251, 365] width 146 height 17
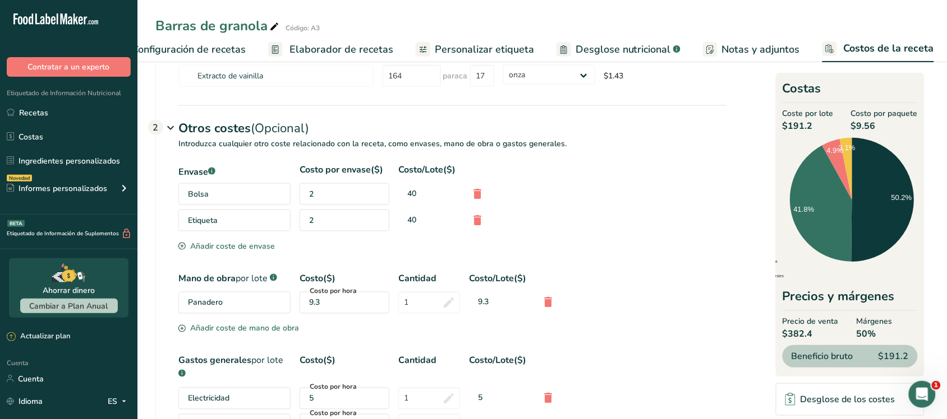
scroll to position [3, 0]
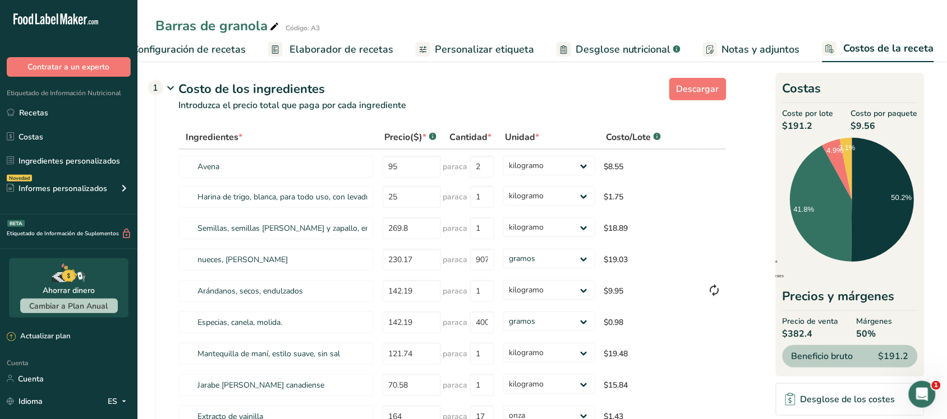
click at [200, 53] on font "Configuración de recetas" at bounding box center [189, 49] width 114 height 13
